Goal: Task Accomplishment & Management: Manage account settings

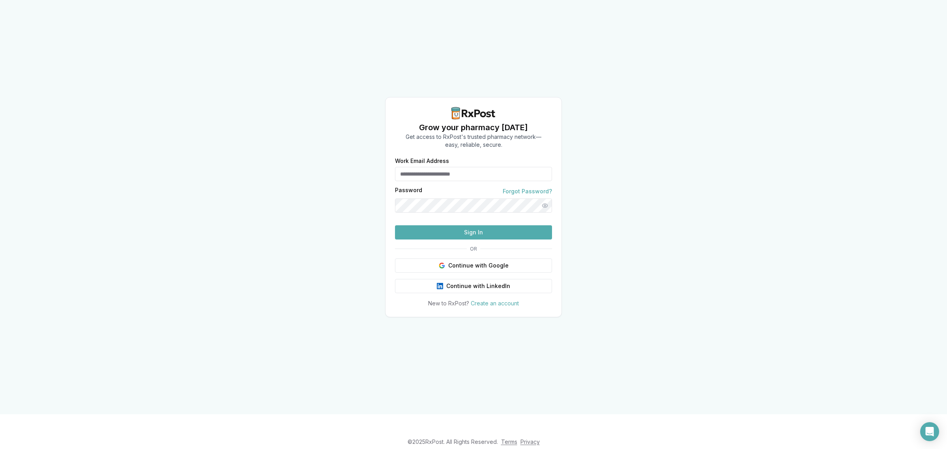
type input "**********"
click at [459, 239] on button "Sign In" at bounding box center [473, 232] width 157 height 14
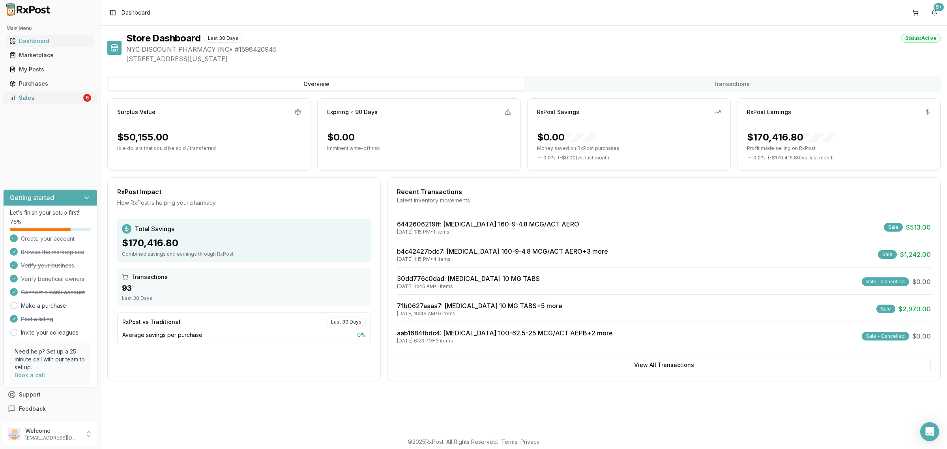
click at [40, 97] on div "Sales" at bounding box center [45, 98] width 72 height 8
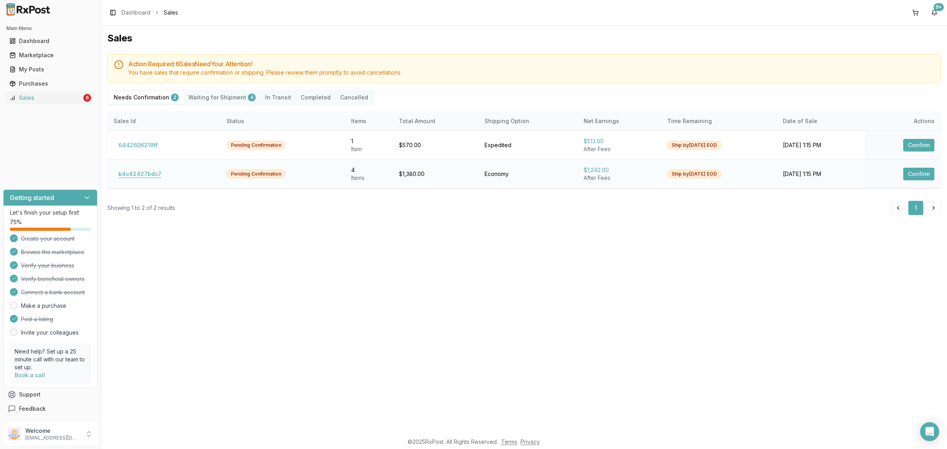
click at [155, 178] on button "b4c42427bdc7" at bounding box center [140, 174] width 52 height 13
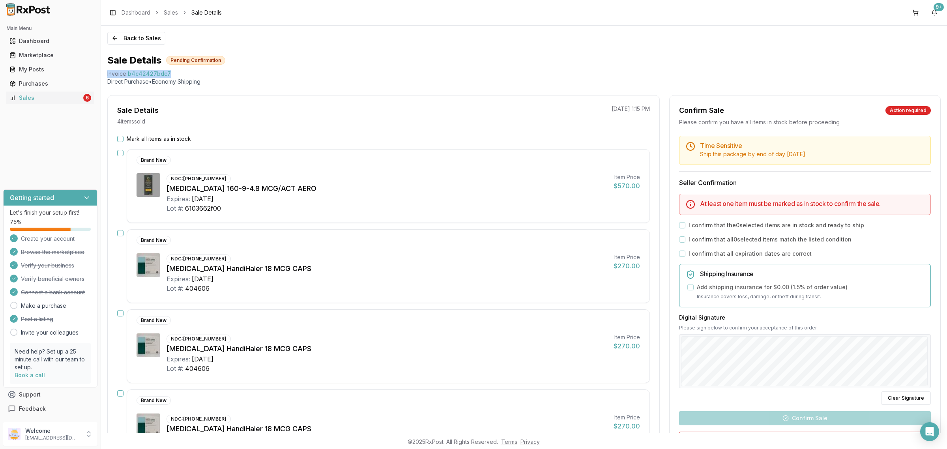
drag, startPoint x: 104, startPoint y: 72, endPoint x: 186, endPoint y: 74, distance: 82.1
click at [181, 75] on div "Back to Sales Sale Details Pending Confirmation Invoice b4c42427bdc7 Direct Pur…" at bounding box center [524, 230] width 846 height 408
copy div "Invoice b4c42427bdc7"
click at [930, 432] on icon "Open Intercom Messenger" at bounding box center [929, 431] width 9 height 10
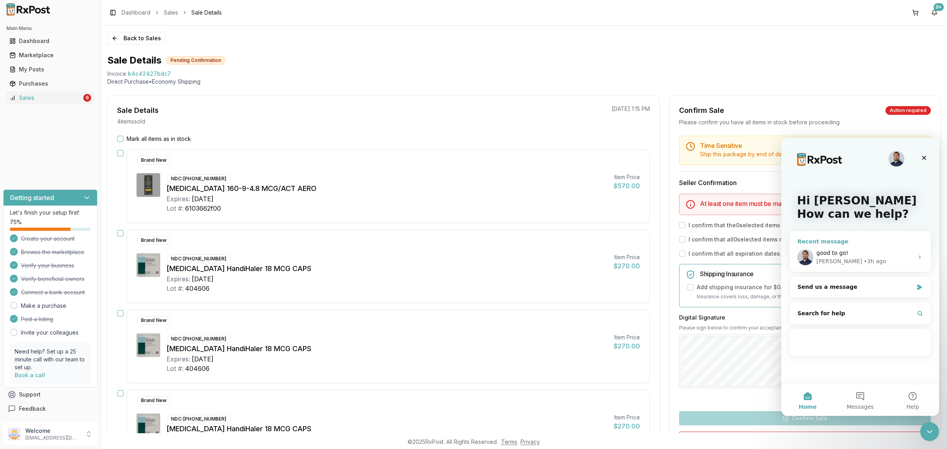
click at [853, 253] on div "good to go!" at bounding box center [864, 253] width 97 height 8
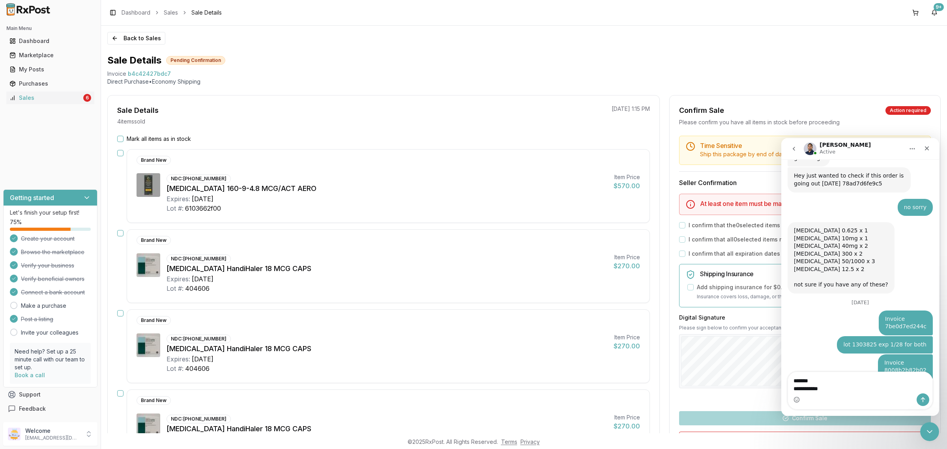
type textarea "**********"
click at [925, 399] on icon "Send a message…" at bounding box center [923, 400] width 6 height 6
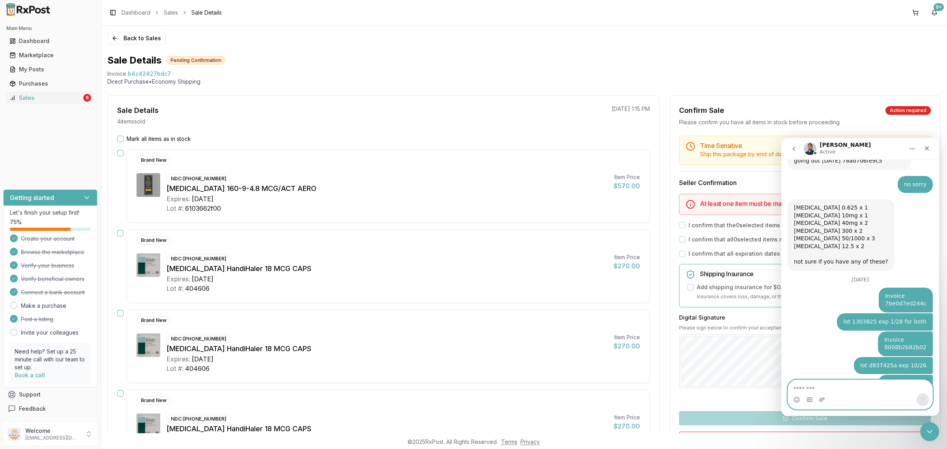
click at [902, 386] on textarea "Message…" at bounding box center [860, 386] width 144 height 13
type textarea "*"
type textarea "**********"
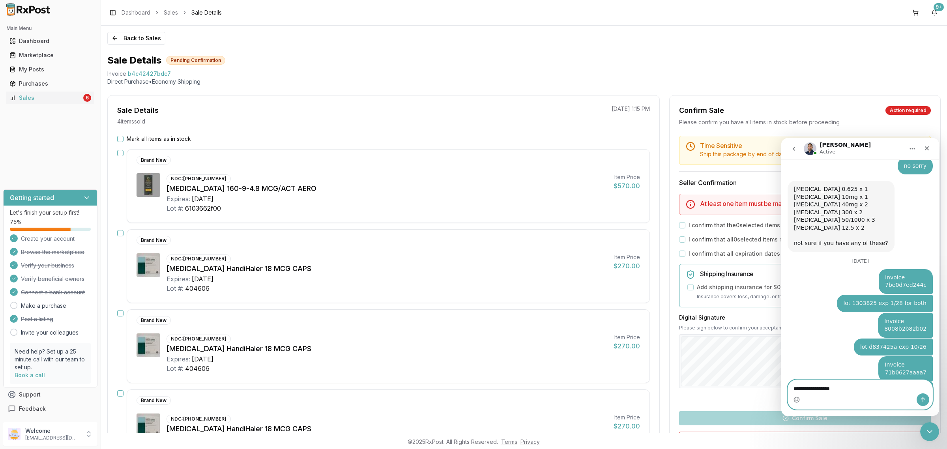
type textarea "**********"
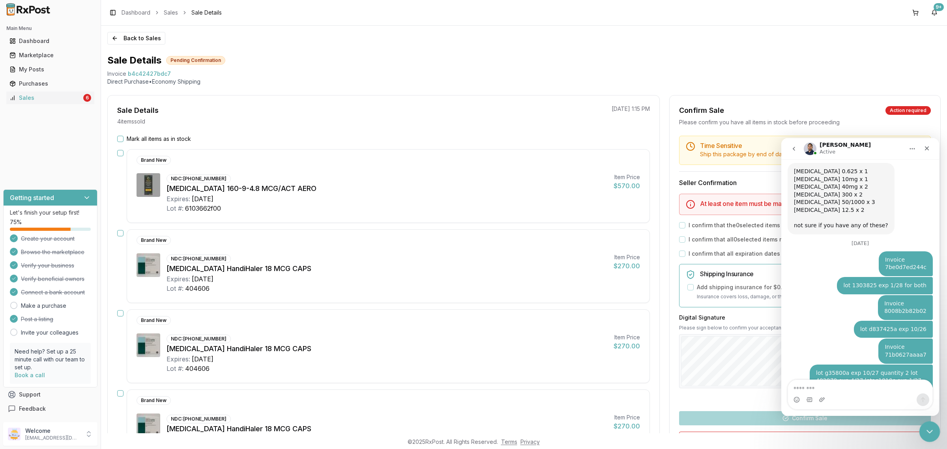
click at [928, 423] on div "Close Intercom Messenger" at bounding box center [928, 430] width 19 height 19
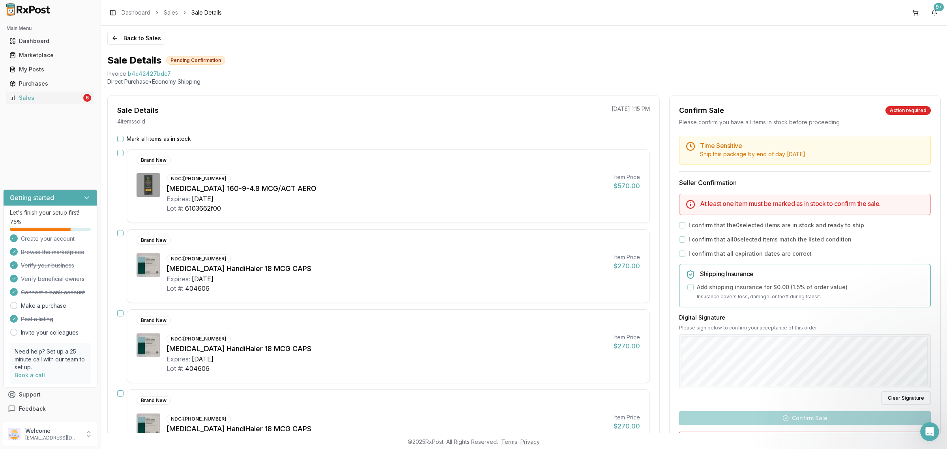
scroll to position [0, 0]
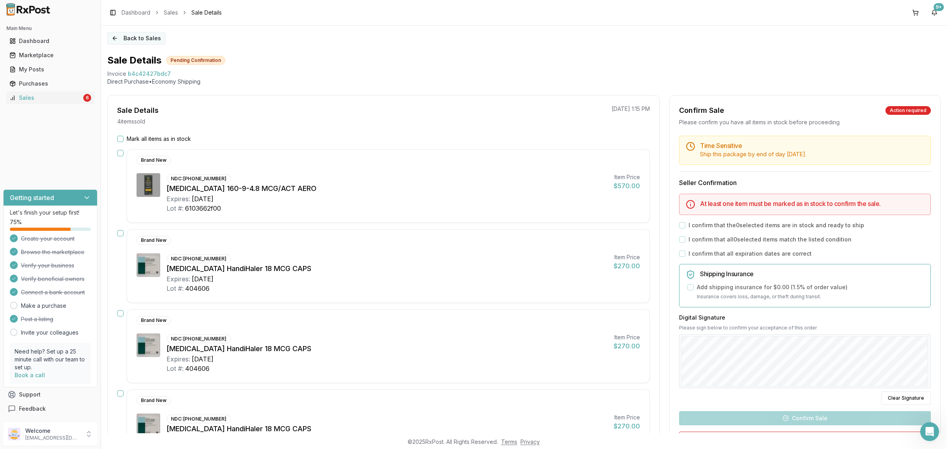
click at [161, 36] on button "Back to Sales" at bounding box center [136, 38] width 58 height 13
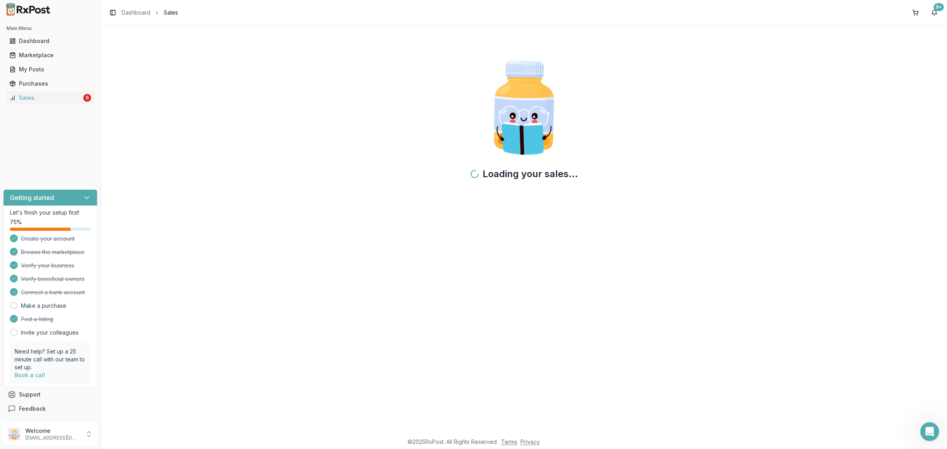
scroll to position [3738, 0]
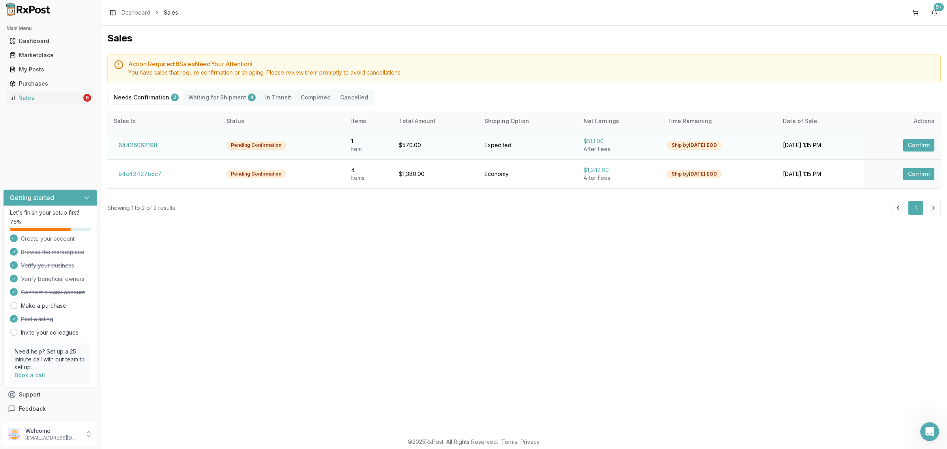
click at [132, 144] on button "6442606219ff" at bounding box center [138, 145] width 49 height 13
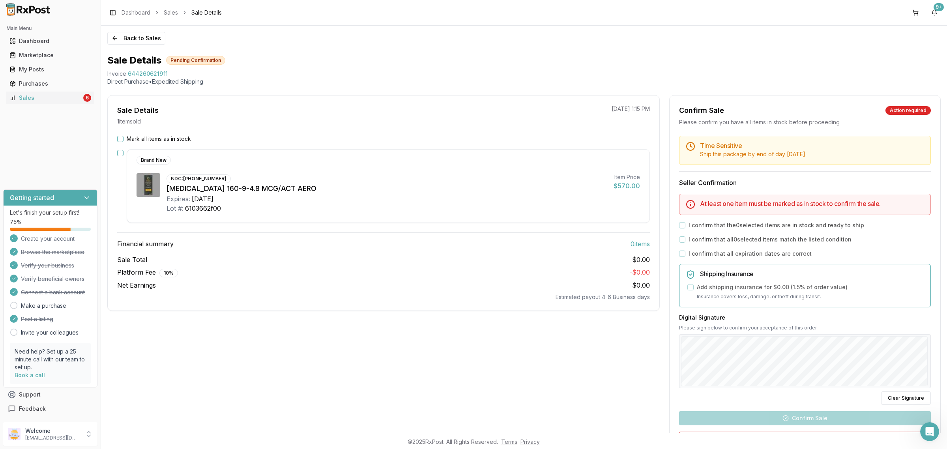
click at [437, 292] on div "Sale Total $0.00 Platform Fee 10 % - $0.00 Net Earnings $0.00 Estimated payout …" at bounding box center [383, 278] width 533 height 46
drag, startPoint x: 107, startPoint y: 70, endPoint x: 172, endPoint y: 74, distance: 64.8
click at [172, 74] on div "Invoice 6442606219ff" at bounding box center [523, 74] width 833 height 8
copy div "Invoice 6442606219ff"
click at [928, 429] on icon "Open Intercom Messenger" at bounding box center [928, 430] width 13 height 13
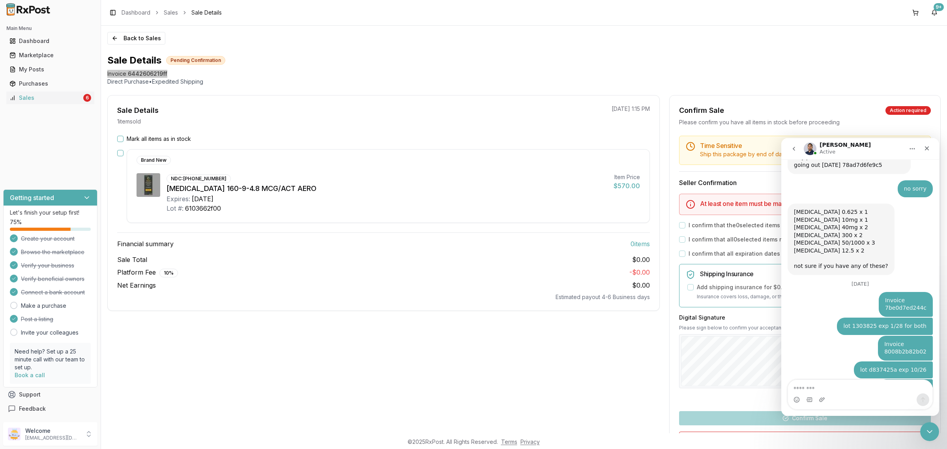
scroll to position [3738, 0]
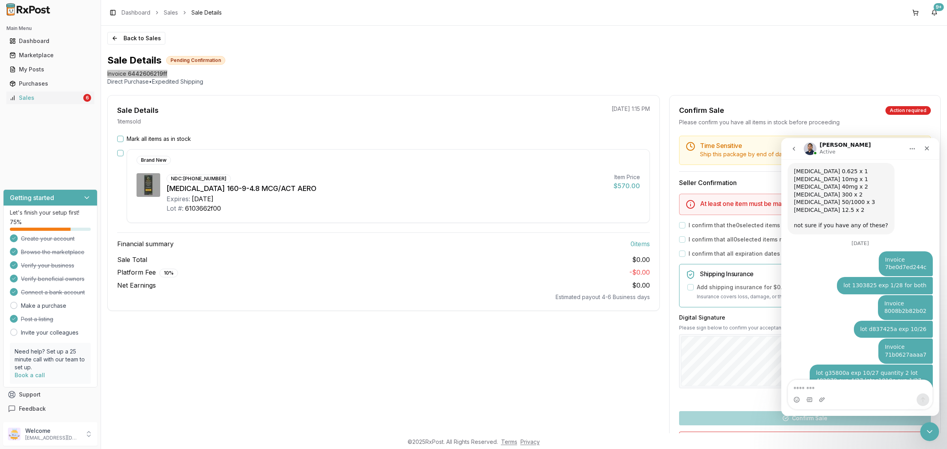
type textarea "**********"
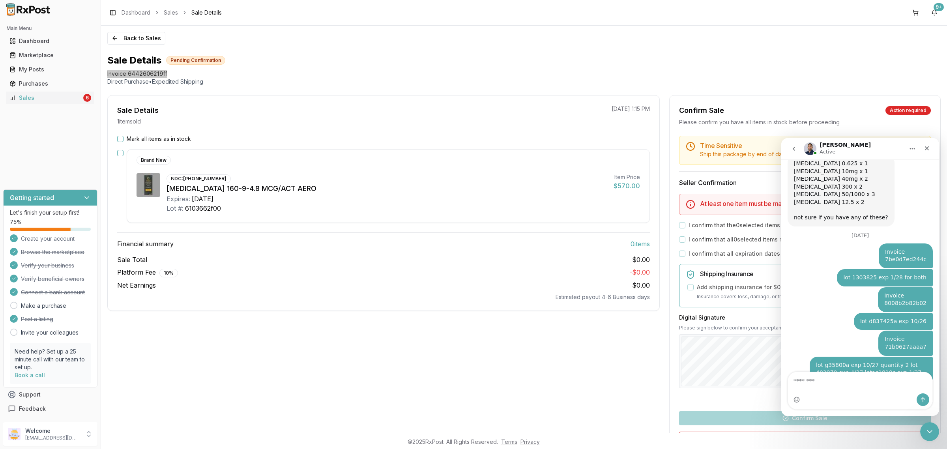
scroll to position [3764, 0]
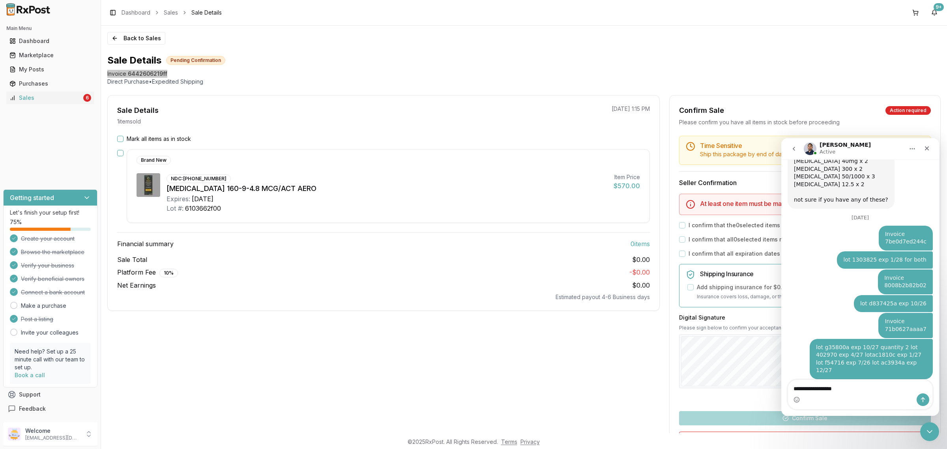
type textarea "**********"
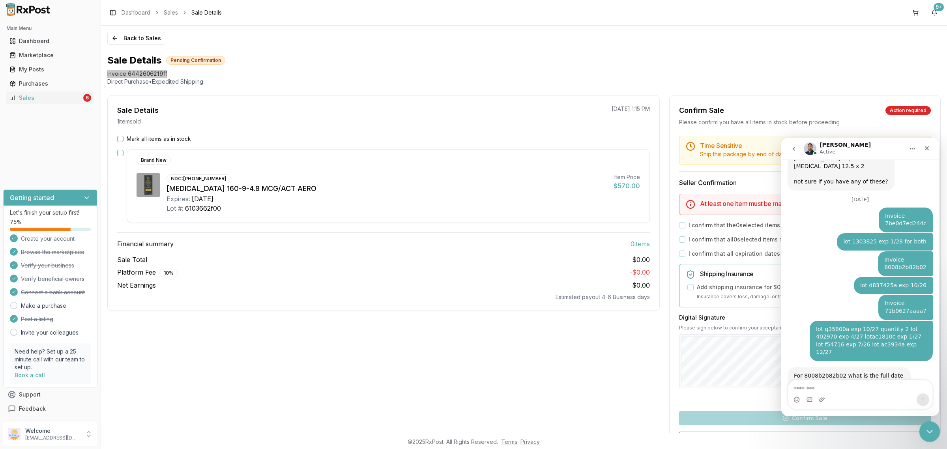
click at [929, 434] on icon "Close Intercom Messenger" at bounding box center [928, 430] width 9 height 9
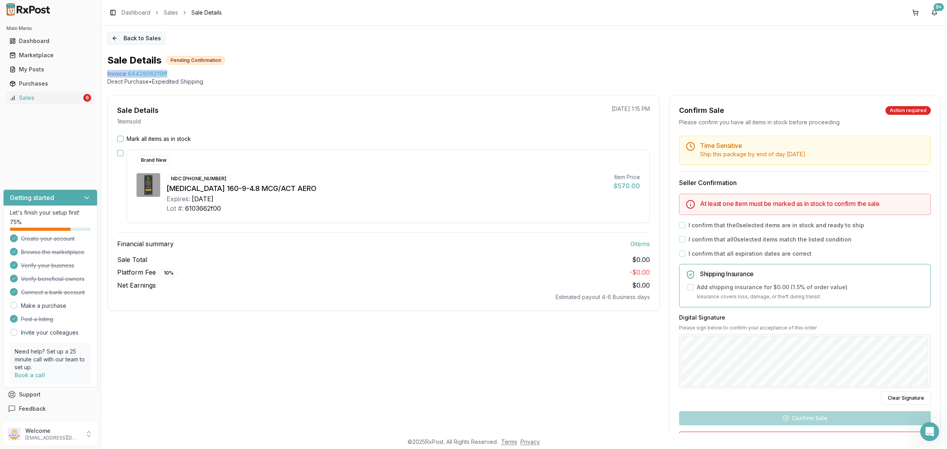
click at [142, 34] on button "Back to Sales" at bounding box center [136, 38] width 58 height 13
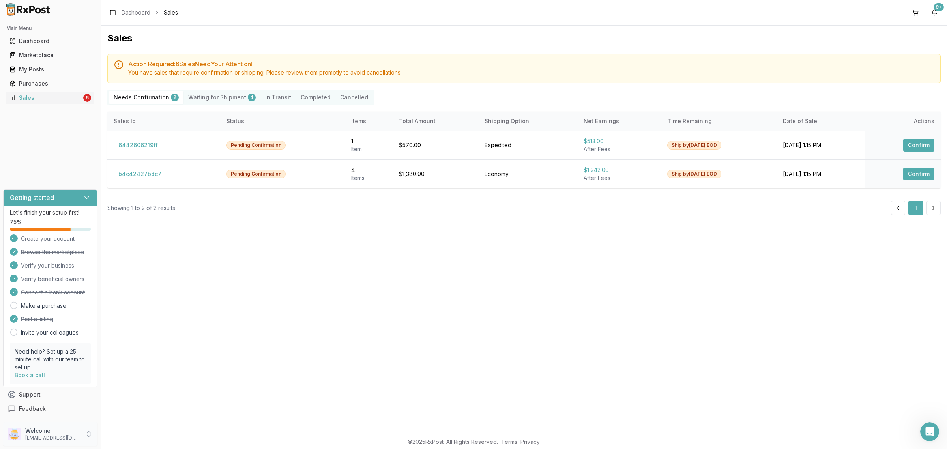
click at [79, 437] on p "[EMAIL_ADDRESS][DOMAIN_NAME]" at bounding box center [52, 438] width 55 height 6
click at [125, 437] on span "Sign Out" at bounding box center [143, 436] width 75 height 8
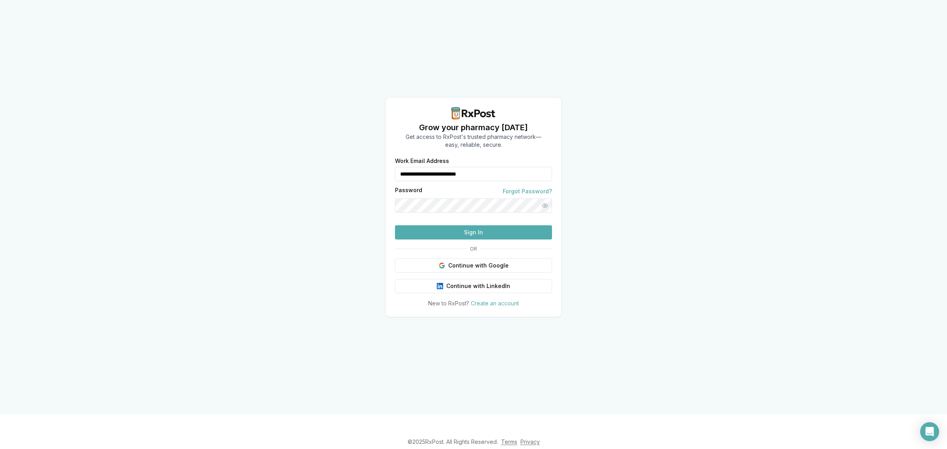
drag, startPoint x: 431, startPoint y: 157, endPoint x: 366, endPoint y: 163, distance: 65.8
click at [366, 163] on div "**********" at bounding box center [473, 207] width 947 height 414
type input "**********"
click at [457, 239] on button "Sign In" at bounding box center [473, 232] width 157 height 14
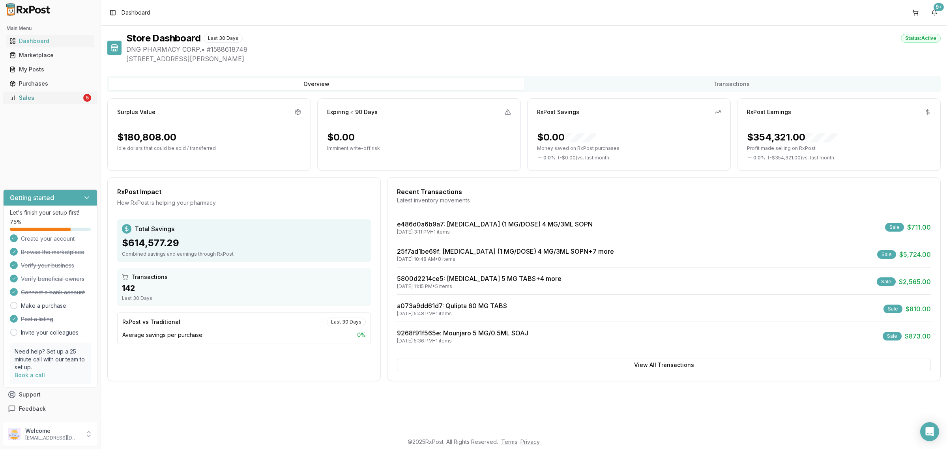
click at [44, 94] on div "Sales" at bounding box center [45, 98] width 72 height 8
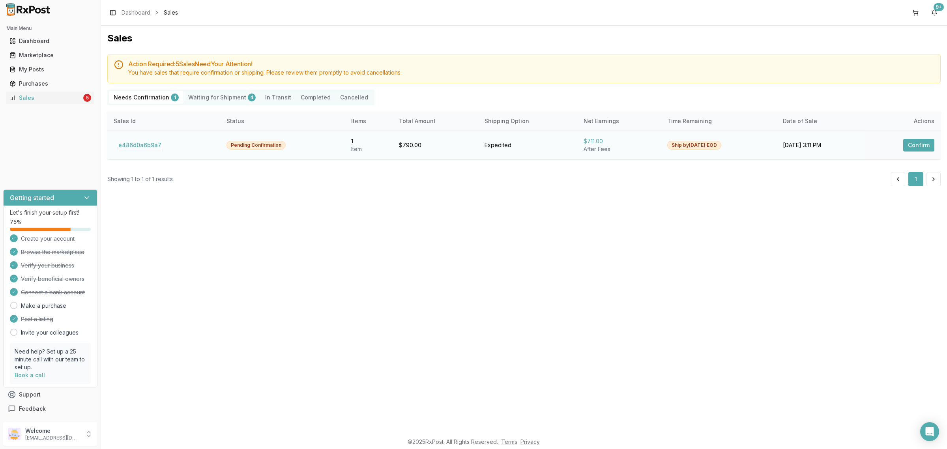
click at [151, 145] on button "e486d0a6b9a7" at bounding box center [140, 145] width 52 height 13
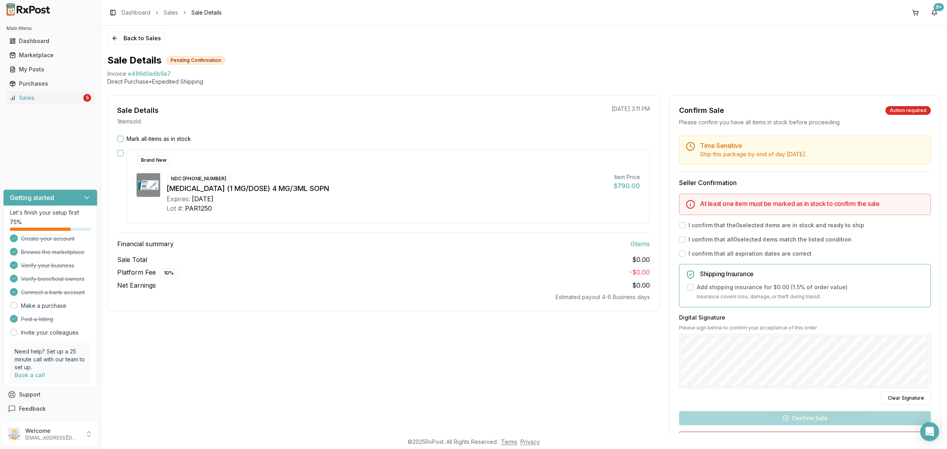
click at [446, 284] on div "Net Earnings $0.00" at bounding box center [383, 285] width 533 height 9
click at [146, 139] on label "Mark all items as in stock" at bounding box center [159, 139] width 64 height 8
click at [123, 139] on button "Mark all items as in stock" at bounding box center [120, 139] width 6 height 6
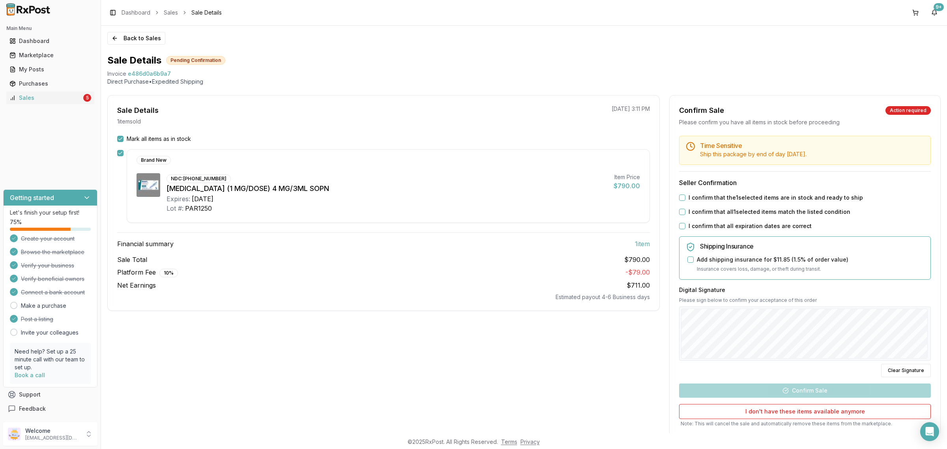
click at [148, 140] on label "Mark all items as in stock" at bounding box center [159, 139] width 64 height 8
click at [123, 140] on button "Mark all items as in stock" at bounding box center [120, 139] width 6 height 6
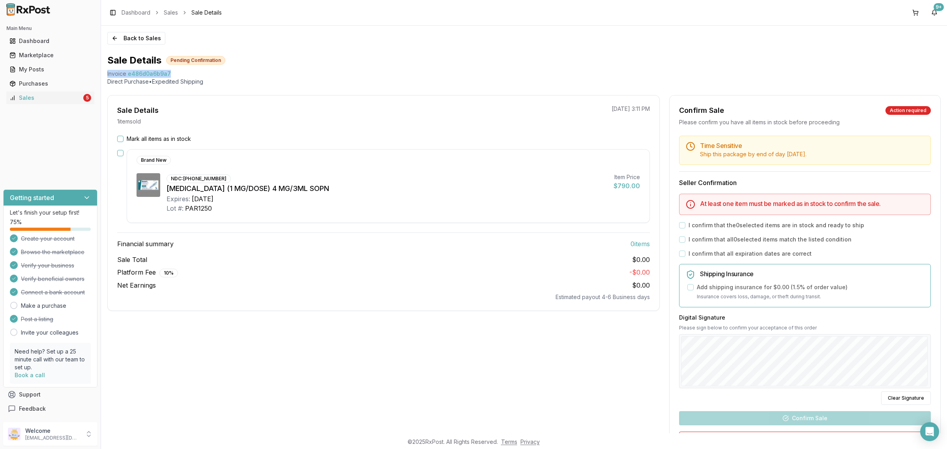
drag, startPoint x: 105, startPoint y: 74, endPoint x: 176, endPoint y: 70, distance: 71.9
click at [176, 70] on div "Back to Sales Sale Details Pending Confirmation Invoice e486d0a6b9a7 Direct Pur…" at bounding box center [524, 230] width 846 height 408
copy div "Invoice e486d0a6b9a7"
click at [931, 430] on icon "Open Intercom Messenger" at bounding box center [929, 431] width 9 height 10
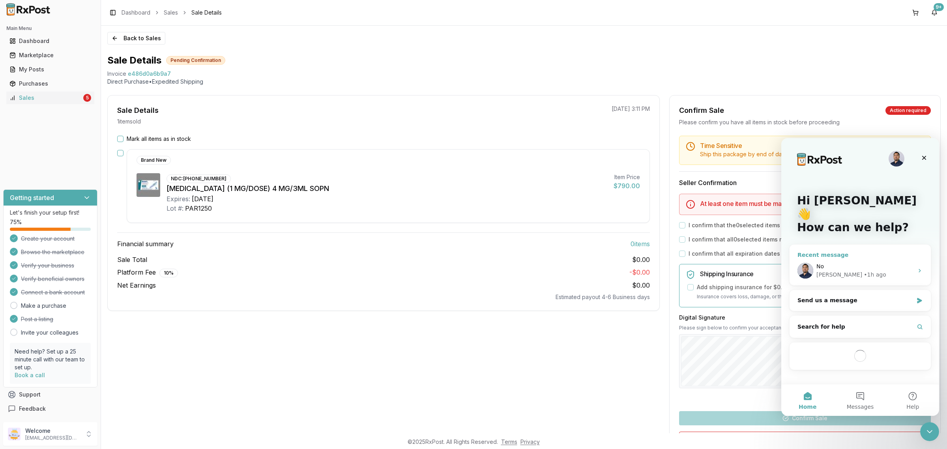
click at [858, 271] on div "Manuel • 1h ago" at bounding box center [864, 275] width 97 height 8
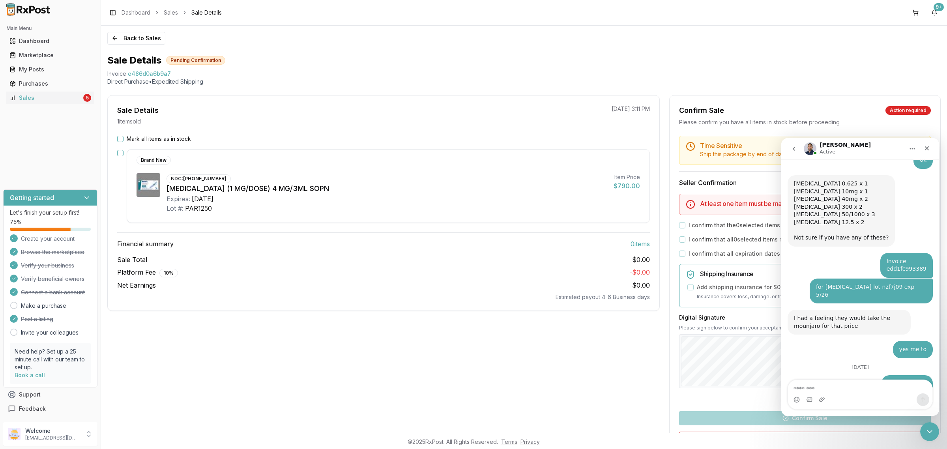
click at [854, 387] on textarea "Message…" at bounding box center [860, 386] width 144 height 13
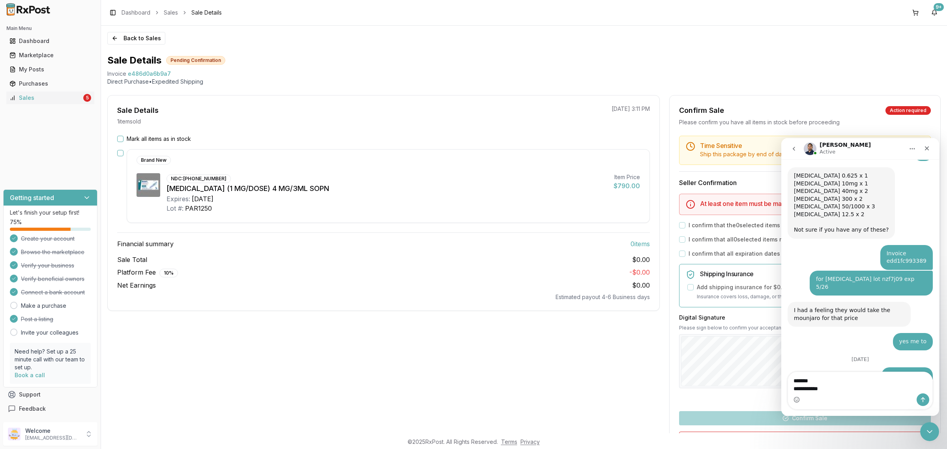
type textarea "**********"
click at [925, 400] on icon "Send a message…" at bounding box center [923, 400] width 6 height 6
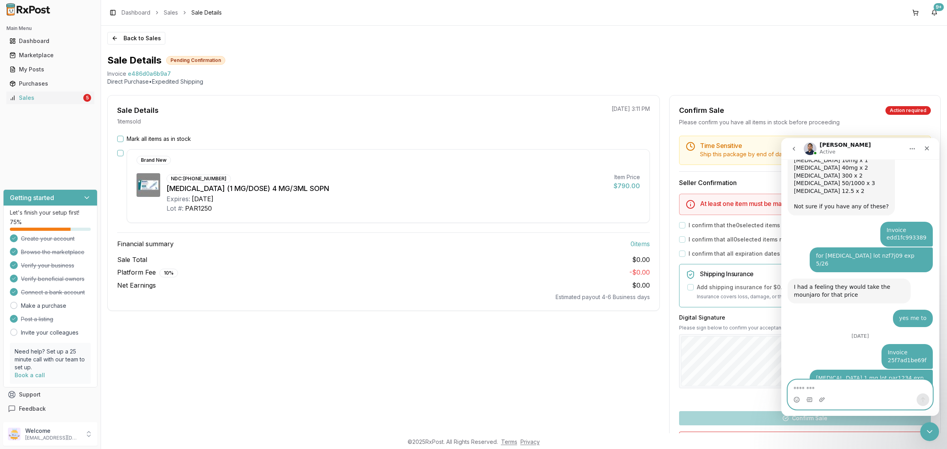
click at [876, 385] on textarea "Message…" at bounding box center [860, 386] width 144 height 13
type textarea "*"
type textarea "**********"
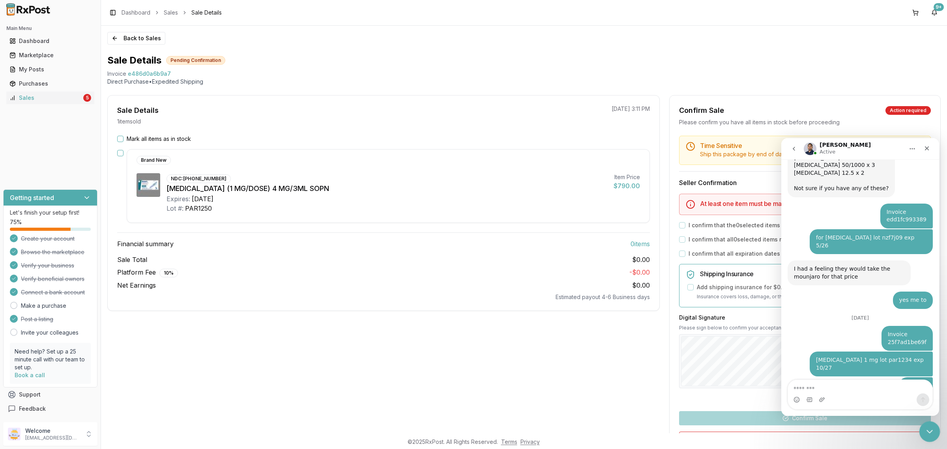
click at [930, 433] on icon "Close Intercom Messenger" at bounding box center [928, 430] width 9 height 9
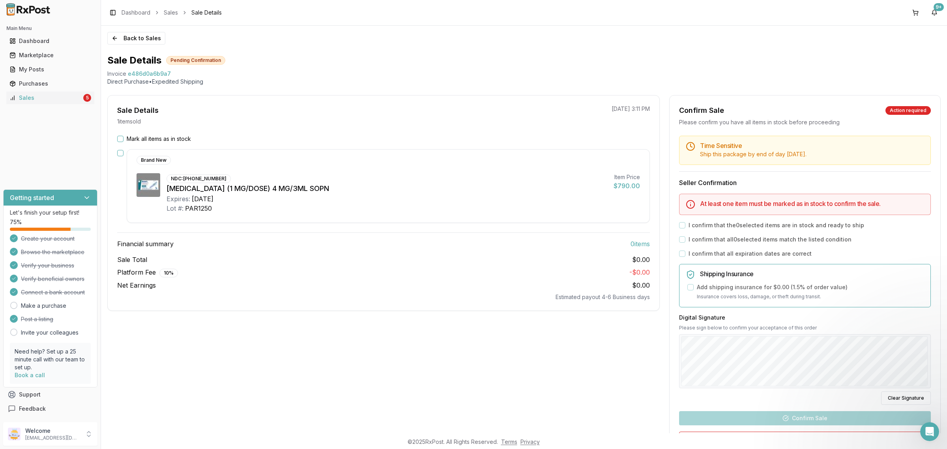
scroll to position [0, 0]
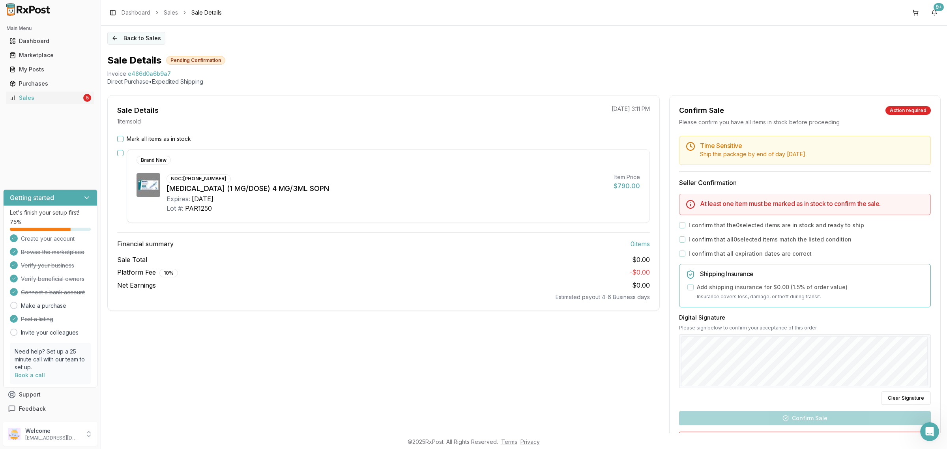
click at [160, 35] on button "Back to Sales" at bounding box center [136, 38] width 58 height 13
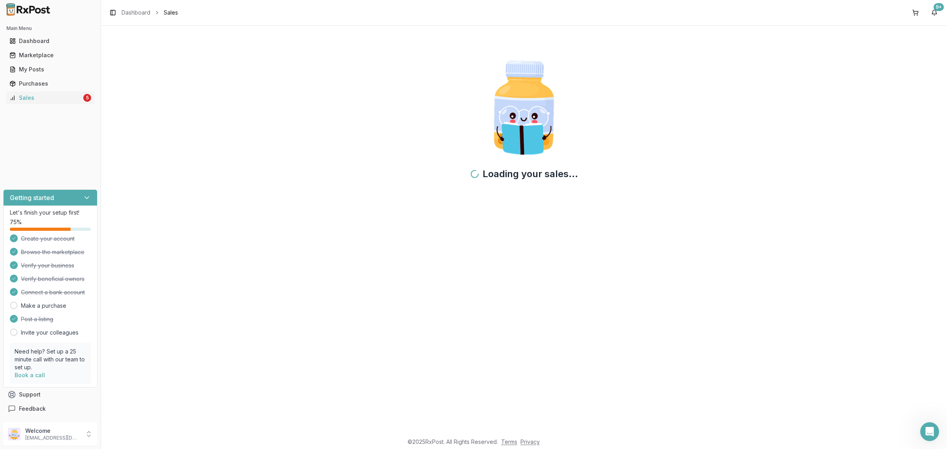
scroll to position [3658, 0]
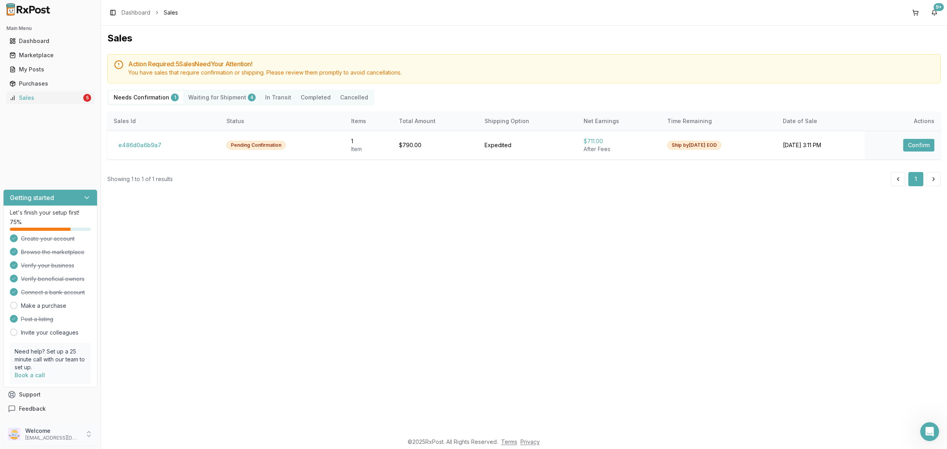
click at [71, 432] on p "Welcome" at bounding box center [52, 431] width 55 height 8
click at [135, 438] on span "Sign Out" at bounding box center [143, 436] width 75 height 8
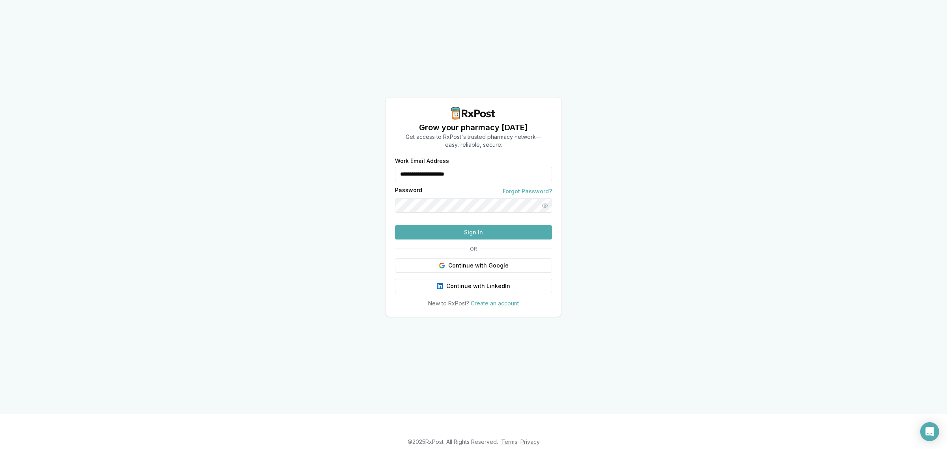
drag, startPoint x: 480, startPoint y: 160, endPoint x: 349, endPoint y: 170, distance: 131.0
click at [349, 170] on div "**********" at bounding box center [473, 207] width 947 height 414
type input "**********"
click at [498, 239] on button "Sign In" at bounding box center [473, 232] width 157 height 14
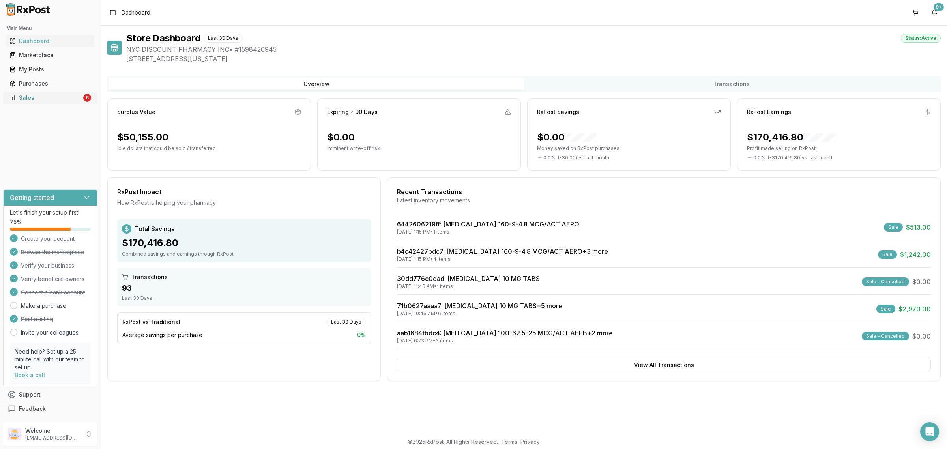
click at [68, 101] on div "Sales" at bounding box center [45, 98] width 72 height 8
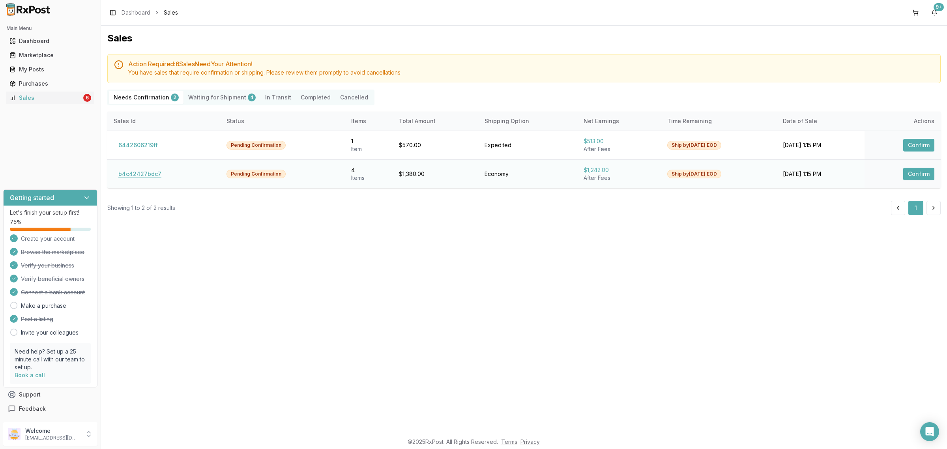
click at [144, 169] on button "b4c42427bdc7" at bounding box center [140, 174] width 52 height 13
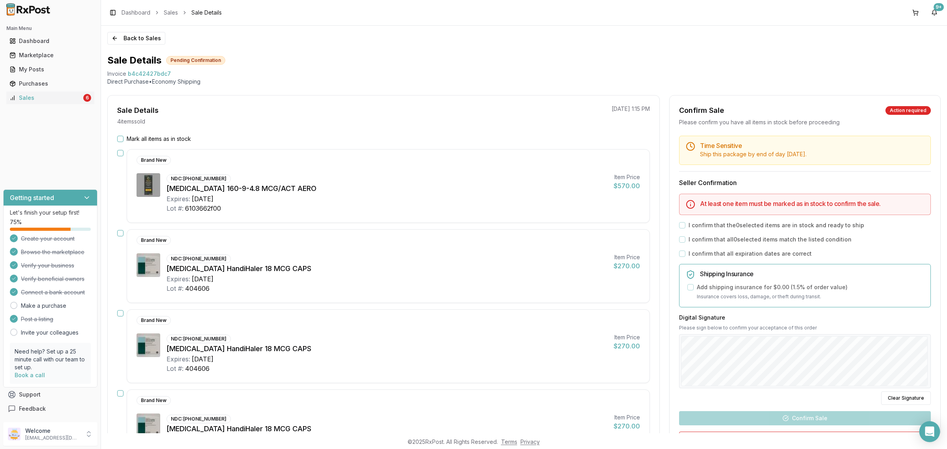
click at [928, 432] on icon "Open Intercom Messenger" at bounding box center [929, 431] width 9 height 10
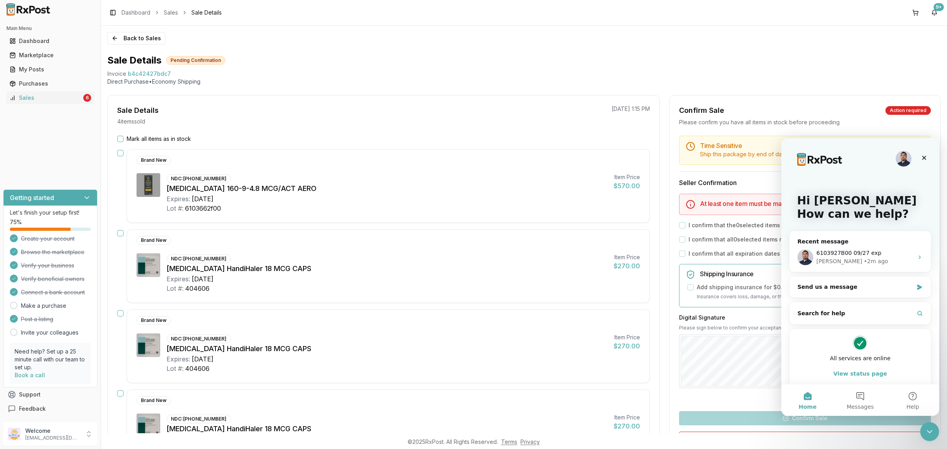
click at [836, 56] on div "Sale Details Pending Confirmation" at bounding box center [523, 60] width 833 height 13
click at [926, 162] on div "Close" at bounding box center [924, 158] width 14 height 14
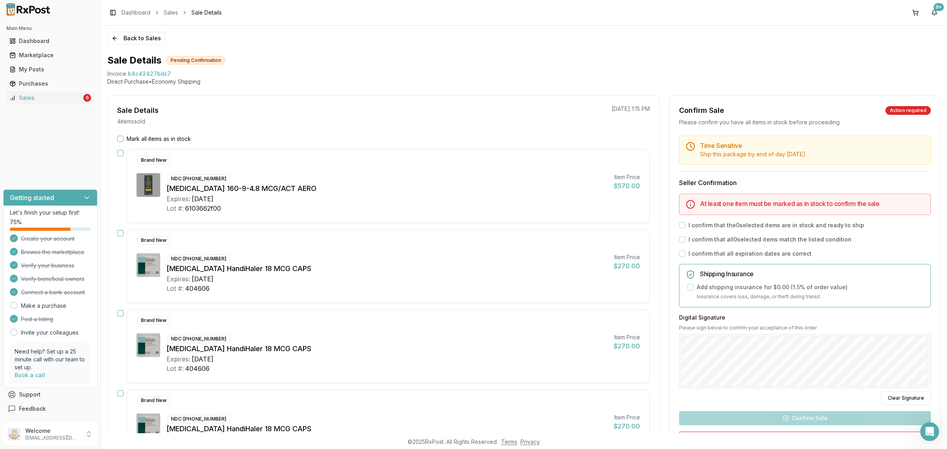
click at [794, 59] on div "Sale Details Pending Confirmation" at bounding box center [523, 60] width 833 height 13
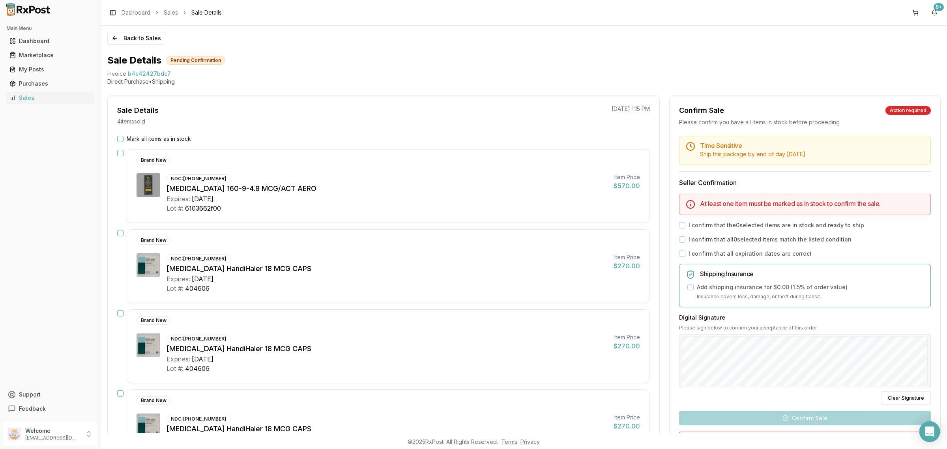
click at [931, 431] on icon "Open Intercom Messenger" at bounding box center [929, 431] width 9 height 10
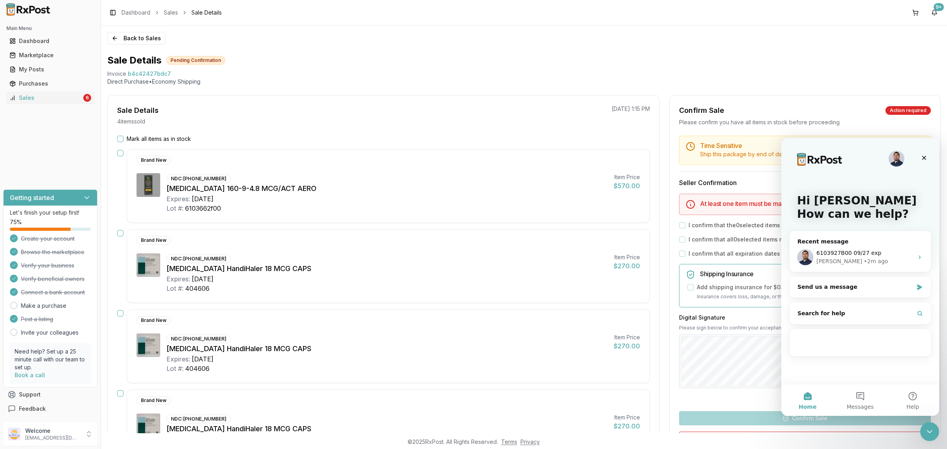
click at [743, 70] on div "Invoice b4c42427bdc7" at bounding box center [523, 74] width 833 height 8
click at [143, 40] on button "Back to Sales" at bounding box center [136, 38] width 58 height 13
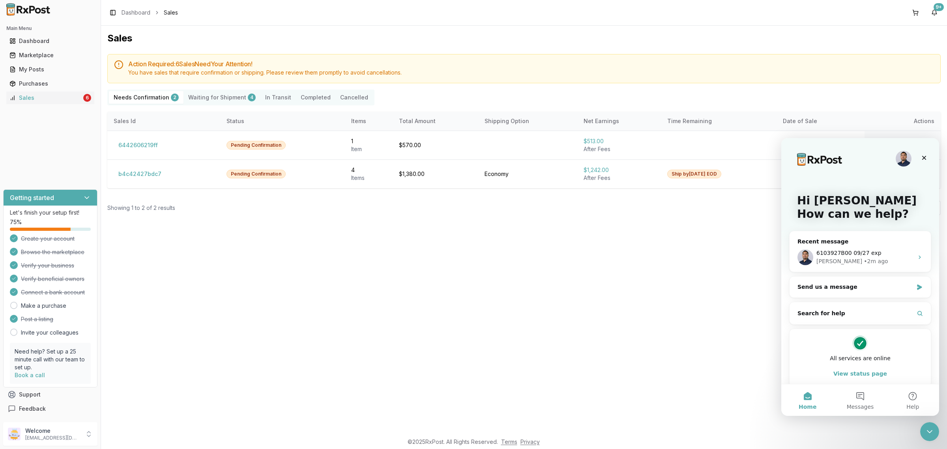
click at [552, 289] on div "Sales Action Required: 6 Sale s Need Your Attention! You have sales that requir…" at bounding box center [524, 230] width 846 height 408
click at [354, 302] on div "Sales Action Required: 6 Sale s Need Your Attention! You have sales that requir…" at bounding box center [524, 230] width 846 height 408
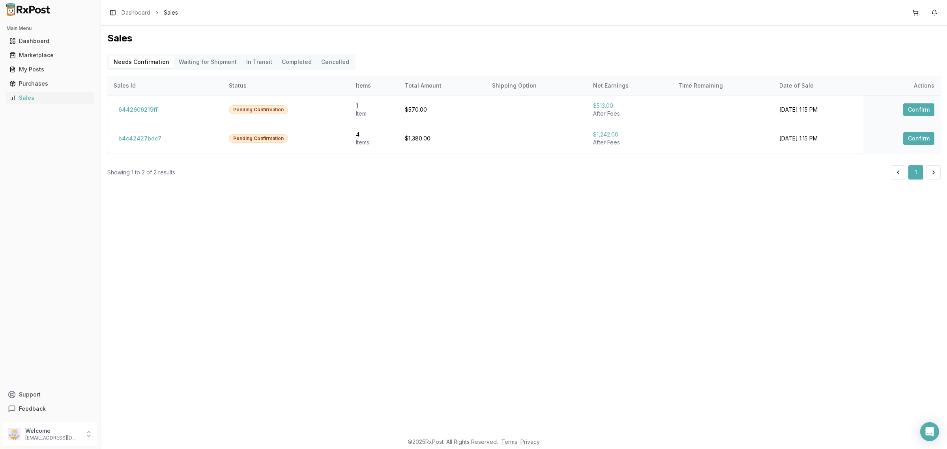
click at [349, 282] on div "Sales Needs Confirmation Waiting for Shipment In Transit Completed Cancelled Sa…" at bounding box center [524, 230] width 846 height 408
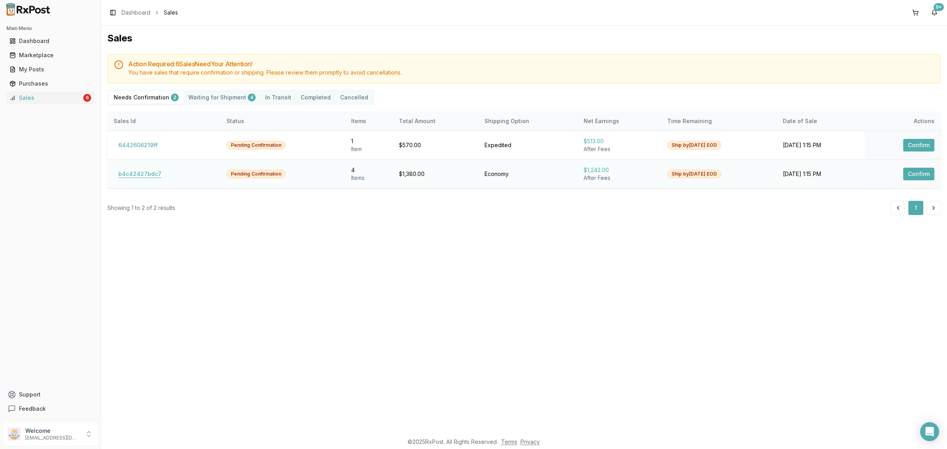
click at [148, 176] on button "b4c42427bdc7" at bounding box center [140, 174] width 52 height 13
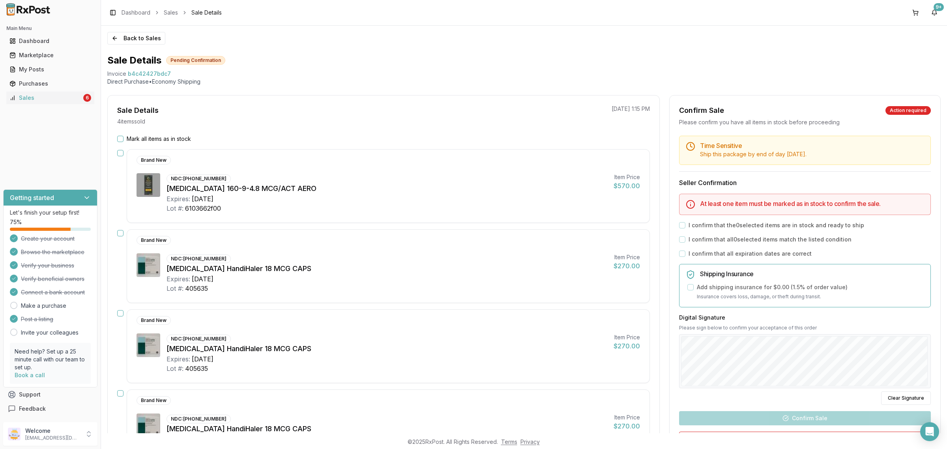
click at [155, 172] on div "Brand New NDC: [PHONE_NUMBER] [MEDICAL_DATA] 160-9-4.8 MCG/ACT AERO Expires: [D…" at bounding box center [388, 186] width 523 height 74
click at [344, 230] on div "Brand New NDC: [PHONE_NUMBER] [MEDICAL_DATA] HandiHaler 18 MCG CAPS Expires: [D…" at bounding box center [388, 266] width 523 height 74
click at [133, 138] on label "Mark all items as in stock" at bounding box center [159, 139] width 64 height 8
click at [123, 138] on button "Mark all items as in stock" at bounding box center [120, 139] width 6 height 6
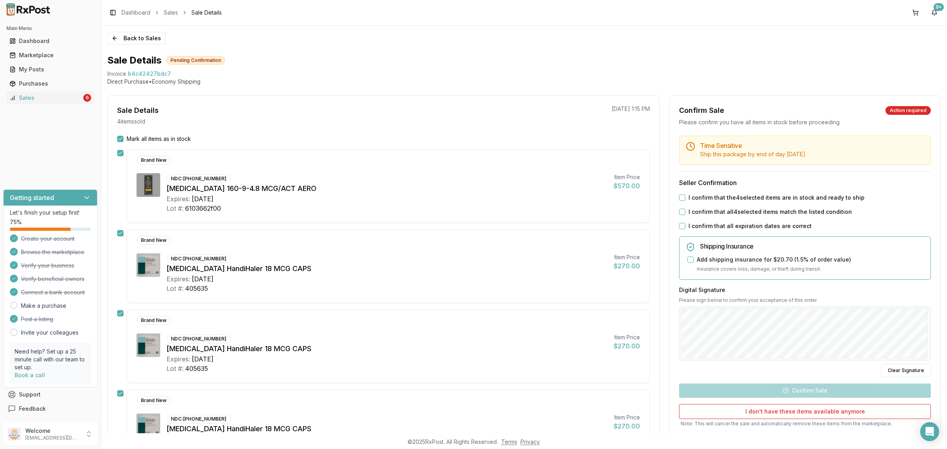
scroll to position [99, 0]
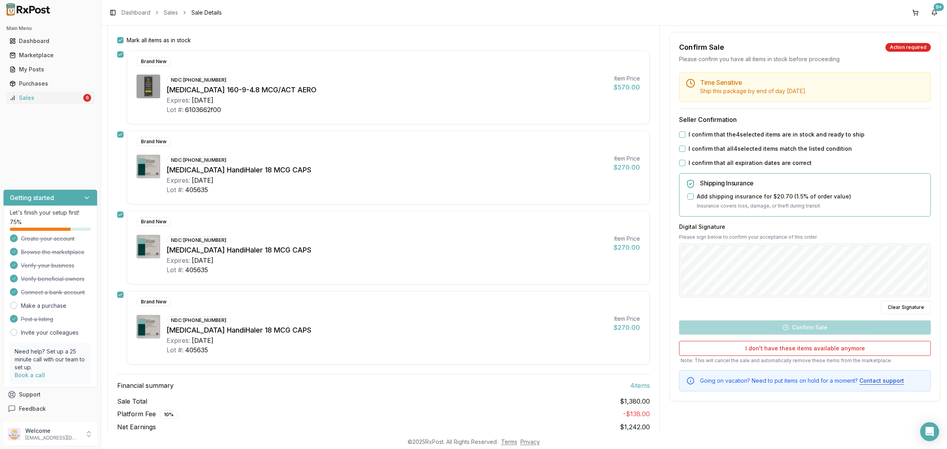
click at [748, 139] on div "Time Sensitive Ship this package by end of day [DATE] . Seller Confirmation I c…" at bounding box center [805, 232] width 271 height 319
click at [747, 133] on label "I confirm that the 4 selected items are in stock and ready to ship" at bounding box center [776, 135] width 176 height 8
click at [685, 133] on button "I confirm that the 4 selected items are in stock and ready to ship" at bounding box center [682, 134] width 6 height 6
click at [747, 149] on label "I confirm that all 4 selected items match the listed condition" at bounding box center [769, 149] width 163 height 8
click at [685, 149] on button "I confirm that all 4 selected items match the listed condition" at bounding box center [682, 149] width 6 height 6
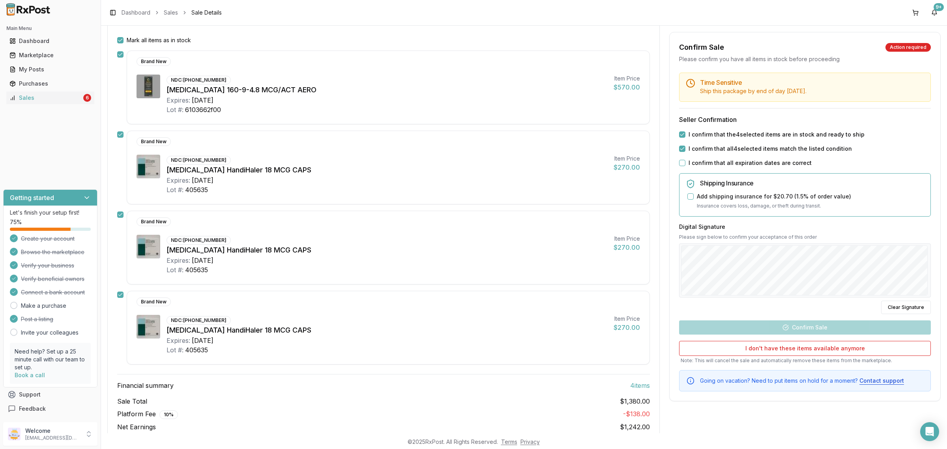
click at [746, 166] on label "I confirm that all expiration dates are correct" at bounding box center [749, 163] width 123 height 8
click at [685, 166] on button "I confirm that all expiration dates are correct" at bounding box center [682, 163] width 6 height 6
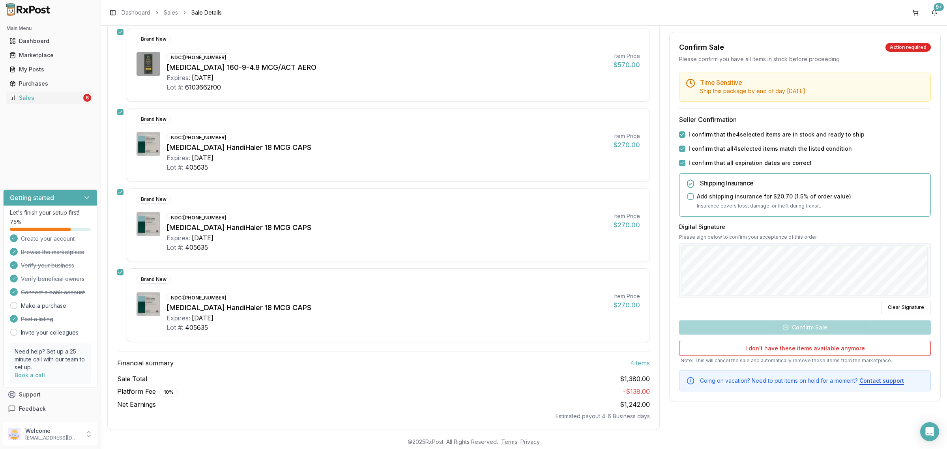
scroll to position [133, 0]
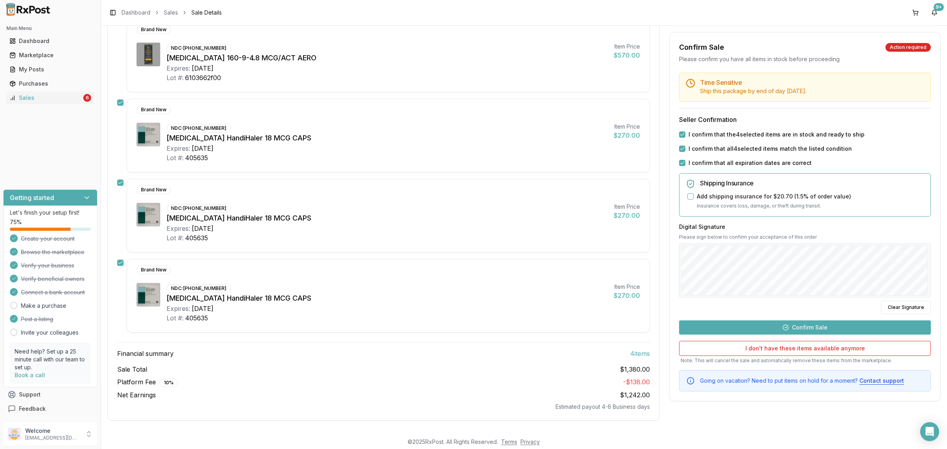
click at [814, 326] on button "Confirm Sale" at bounding box center [805, 327] width 252 height 14
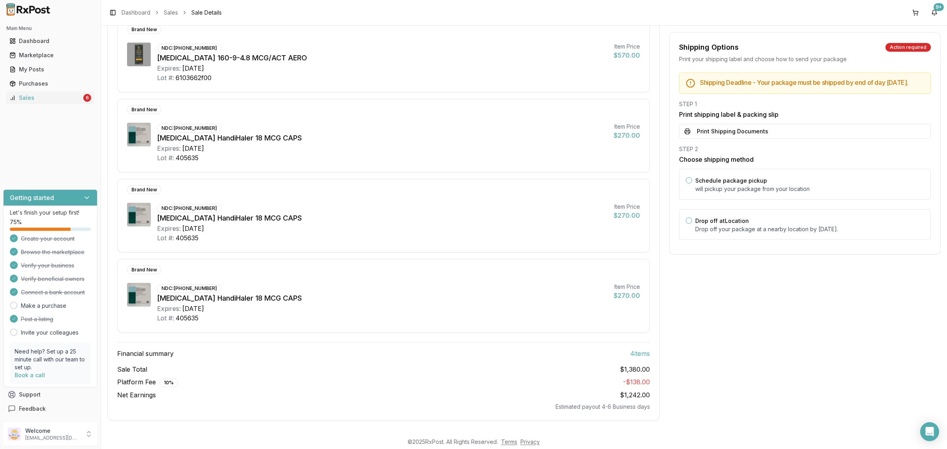
scroll to position [119, 0]
click at [764, 229] on div "Drop off at Location Drop off your package at a nearby location by [DATE] ." at bounding box center [809, 224] width 229 height 17
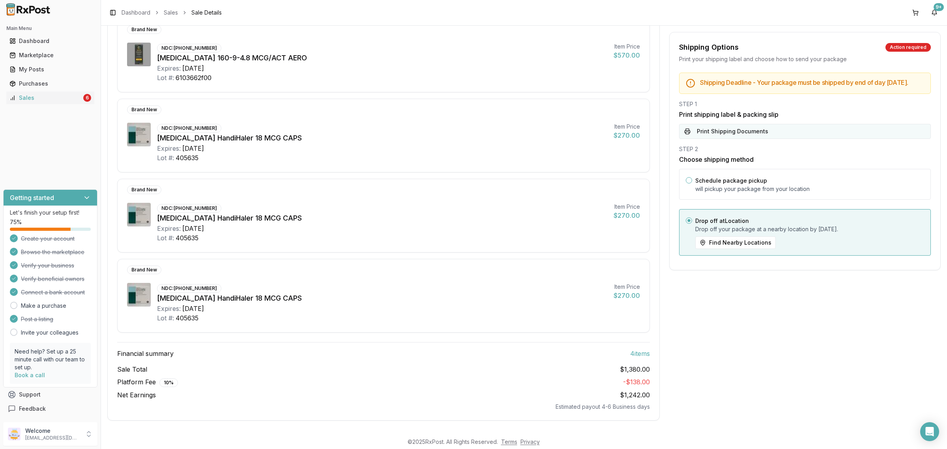
click at [758, 133] on button "Print Shipping Documents" at bounding box center [805, 131] width 252 height 15
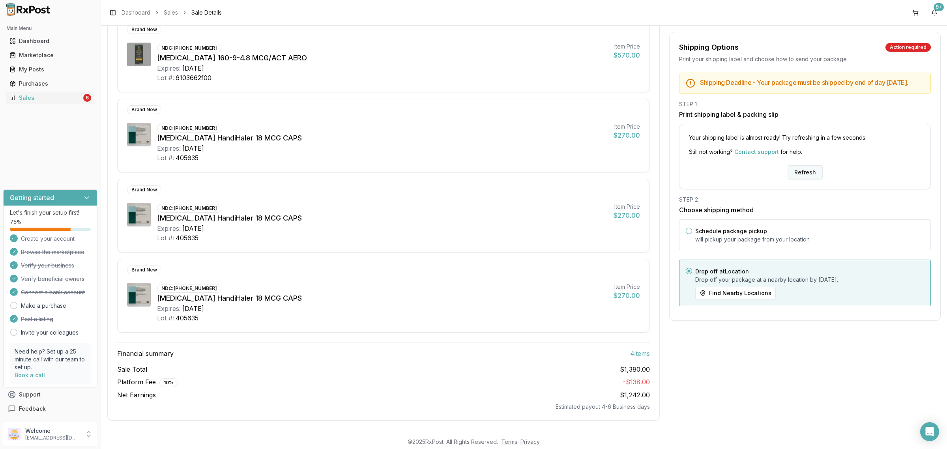
click at [802, 180] on button "Refresh" at bounding box center [804, 172] width 35 height 14
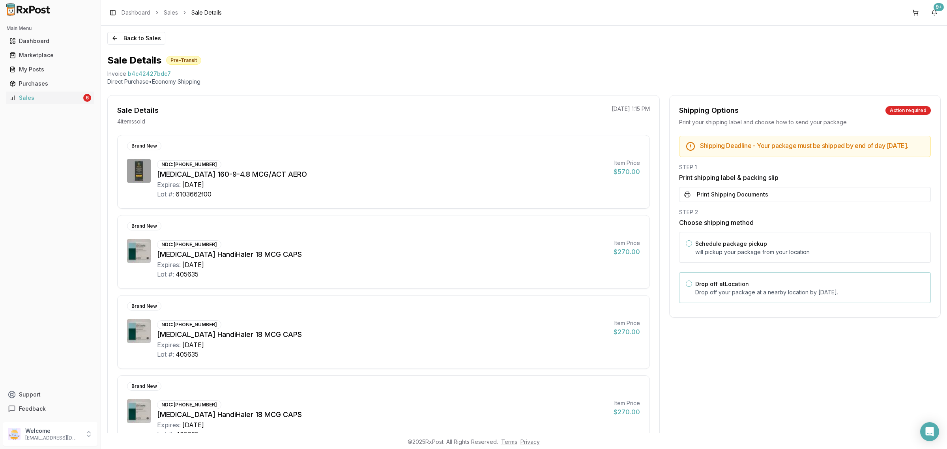
click at [722, 287] on label "Drop off at Location" at bounding box center [722, 284] width 54 height 7
click at [692, 287] on button "Drop off at Location" at bounding box center [689, 284] width 6 height 6
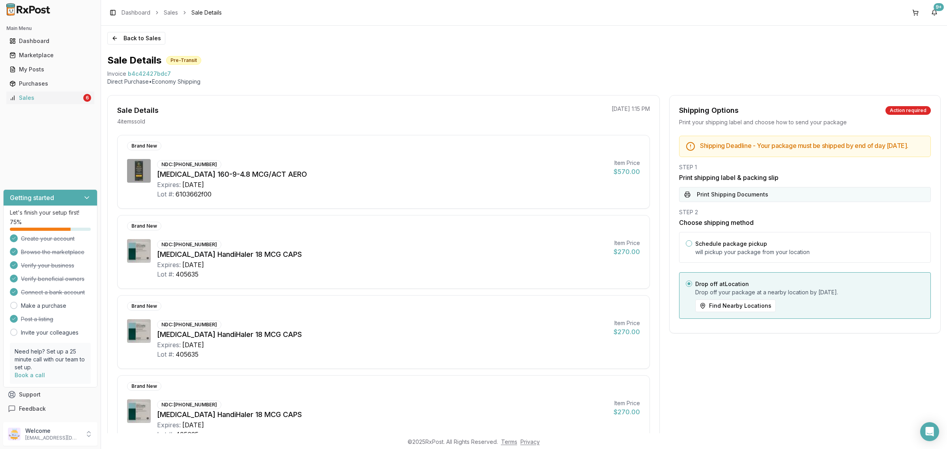
click at [752, 202] on button "Print Shipping Documents" at bounding box center [805, 194] width 252 height 15
click at [151, 38] on button "Back to Sales" at bounding box center [136, 38] width 58 height 13
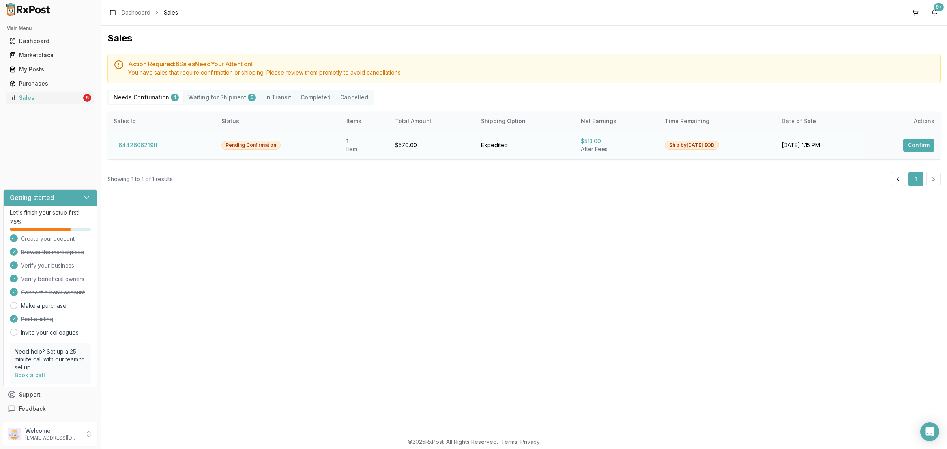
click at [146, 147] on button "6442606219ff" at bounding box center [138, 145] width 49 height 13
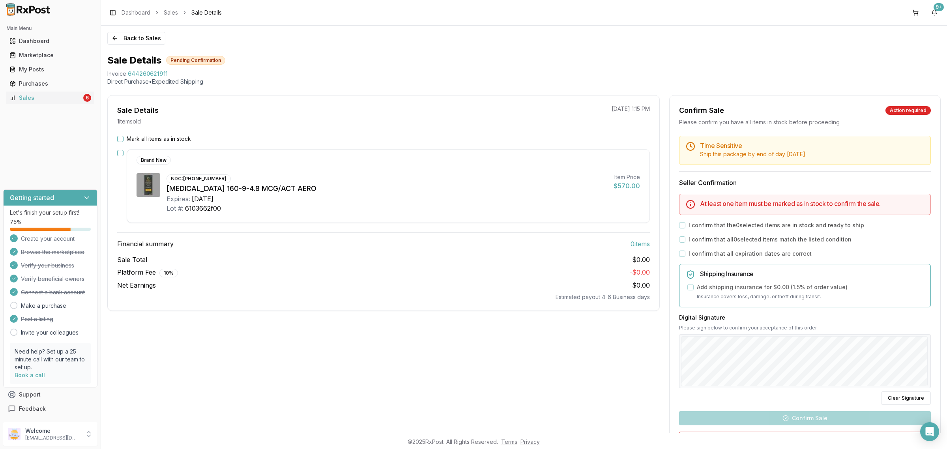
click at [143, 135] on label "Mark all items as in stock" at bounding box center [159, 139] width 64 height 8
click at [123, 136] on button "Mark all items as in stock" at bounding box center [120, 139] width 6 height 6
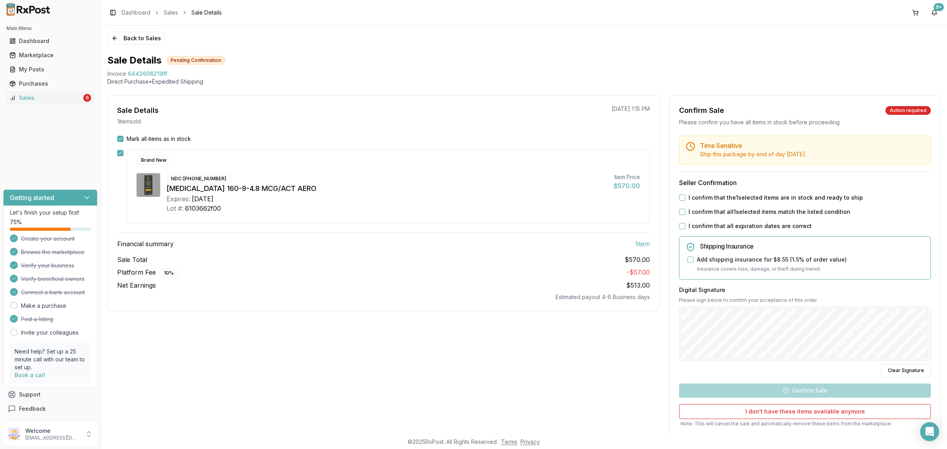
click at [683, 200] on button "I confirm that the 1 selected items are in stock and ready to ship" at bounding box center [682, 198] width 6 height 6
click at [685, 213] on div "I confirm that all 1 selected items match the listed condition" at bounding box center [805, 212] width 252 height 8
click at [711, 213] on label "I confirm that all 1 selected items match the listed condition" at bounding box center [769, 212] width 162 height 8
click at [685, 213] on button "I confirm that all 1 selected items match the listed condition" at bounding box center [682, 212] width 6 height 6
click at [707, 226] on label "I confirm that all expiration dates are correct" at bounding box center [749, 226] width 123 height 8
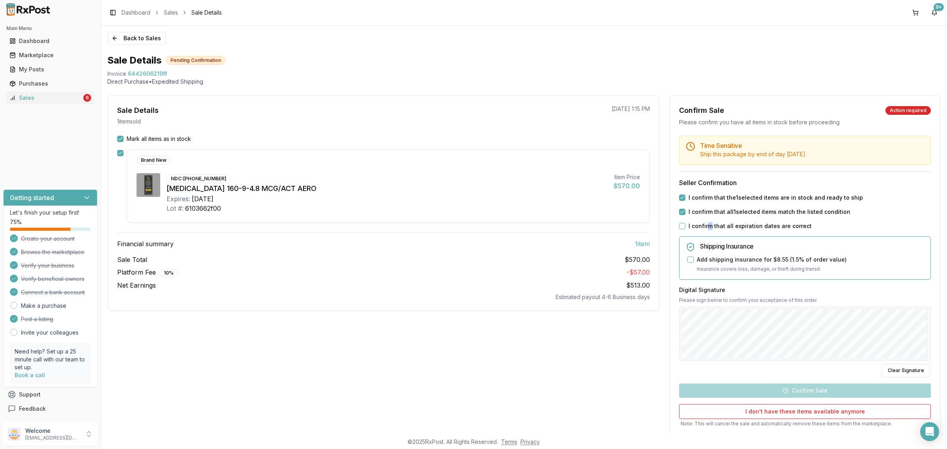
click at [679, 225] on button "I confirm that all expiration dates are correct" at bounding box center [682, 226] width 6 height 6
click at [802, 394] on button "Confirm Sale" at bounding box center [805, 390] width 252 height 14
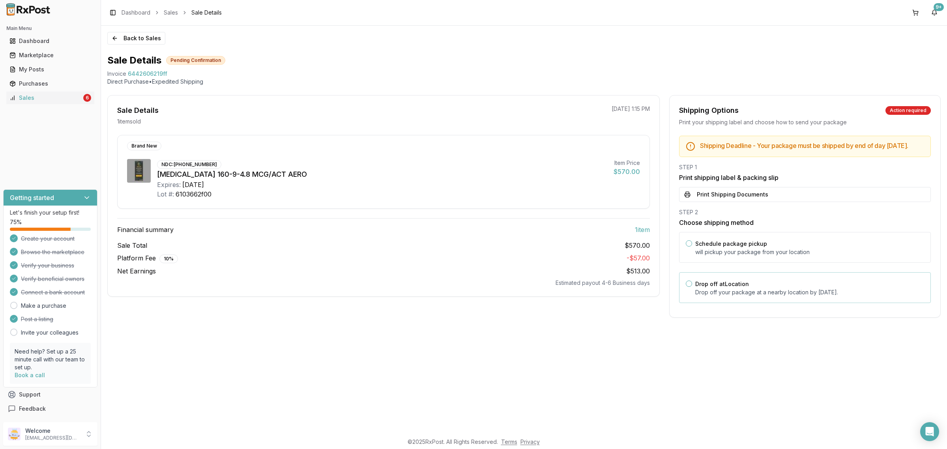
click at [761, 296] on p "Drop off your package at a nearby location by September 8, 2025 ." at bounding box center [809, 292] width 229 height 8
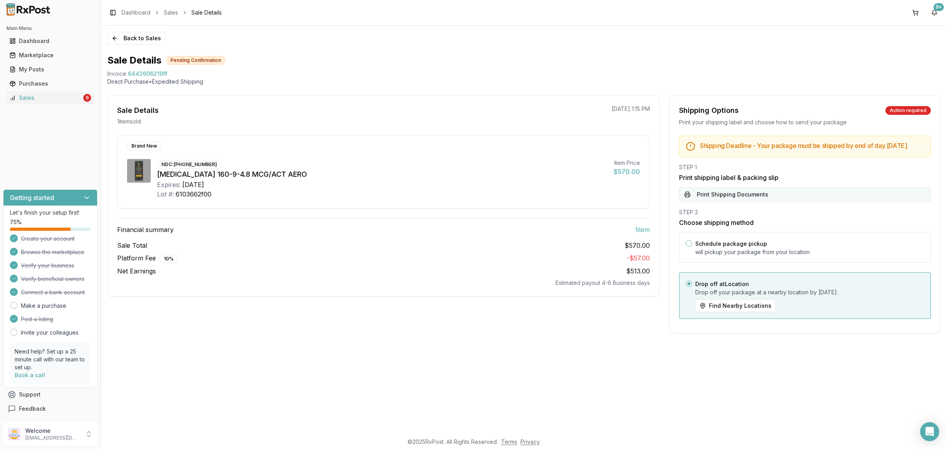
click at [775, 198] on button "Print Shipping Documents" at bounding box center [805, 194] width 252 height 15
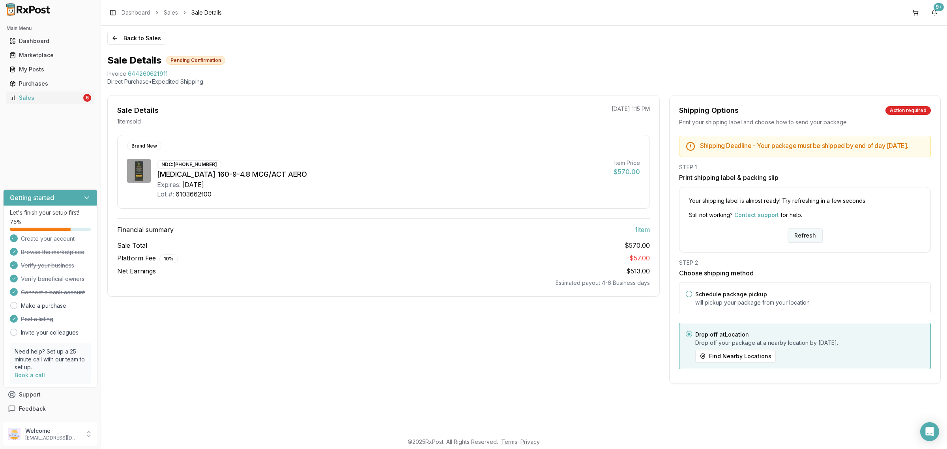
click at [800, 240] on button "Refresh" at bounding box center [804, 235] width 35 height 14
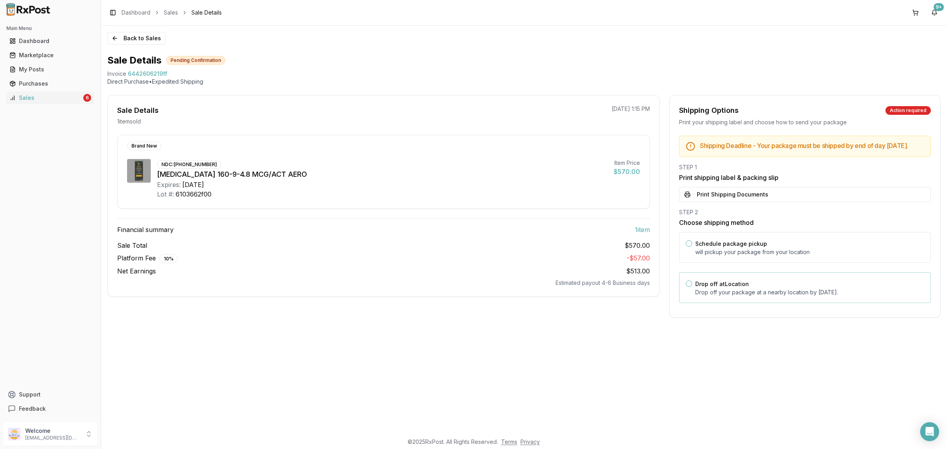
click at [748, 290] on div "Drop off at Location Drop off your package at a nearby location by [DATE] ." at bounding box center [809, 287] width 229 height 17
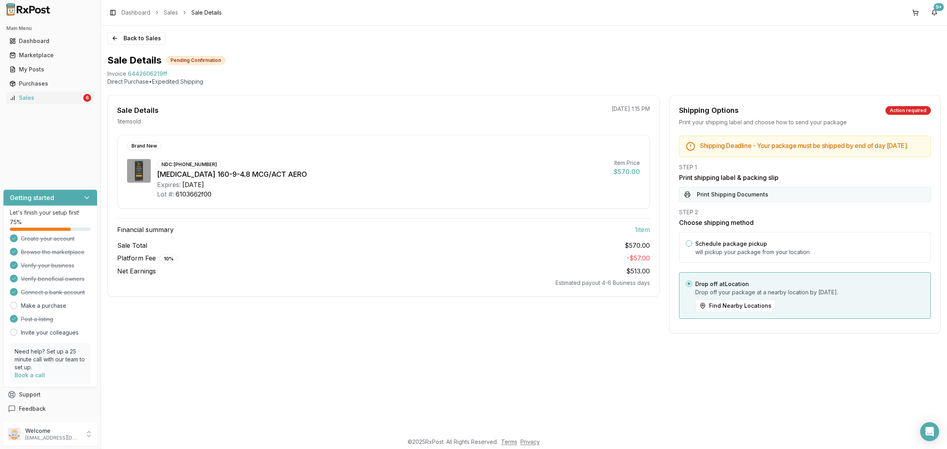
click at [754, 202] on button "Print Shipping Documents" at bounding box center [805, 194] width 252 height 15
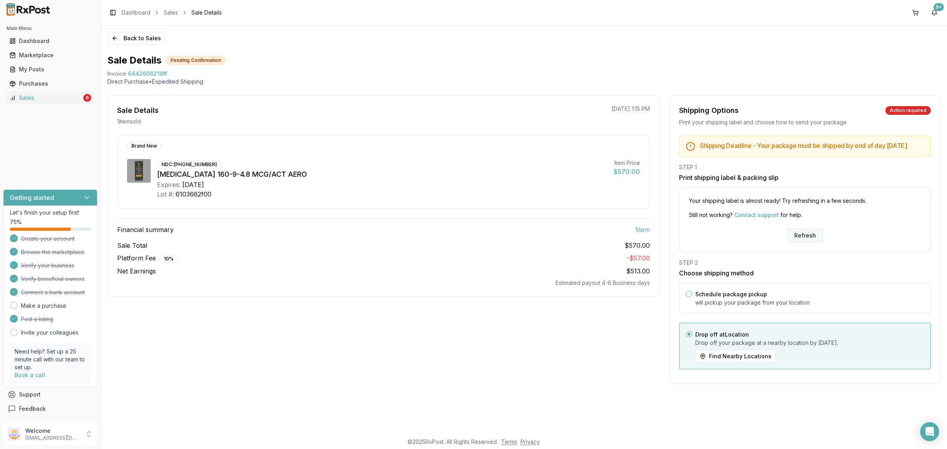
click at [802, 243] on button "Refresh" at bounding box center [804, 235] width 35 height 14
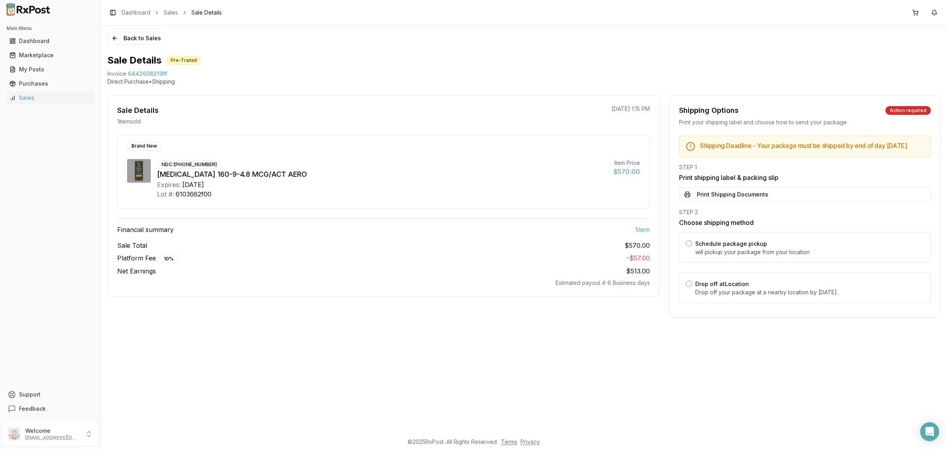
click at [804, 236] on div "STEP 2 Choose shipping method Schedule package pickup will pickup your package …" at bounding box center [805, 257] width 252 height 99
click at [765, 293] on div "Drop off at Location Drop off your package at a nearby location by [DATE] ." at bounding box center [809, 287] width 229 height 17
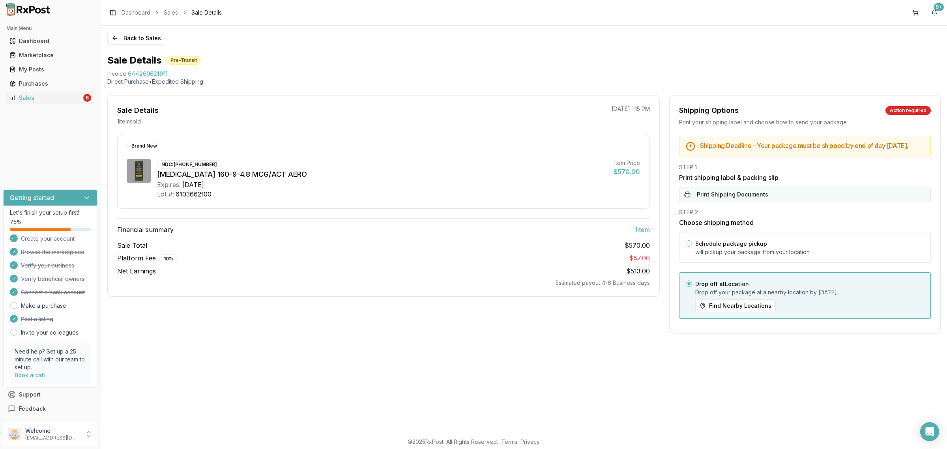
click at [763, 202] on button "Print Shipping Documents" at bounding box center [805, 194] width 252 height 15
click at [140, 38] on button "Back to Sales" at bounding box center [136, 38] width 58 height 13
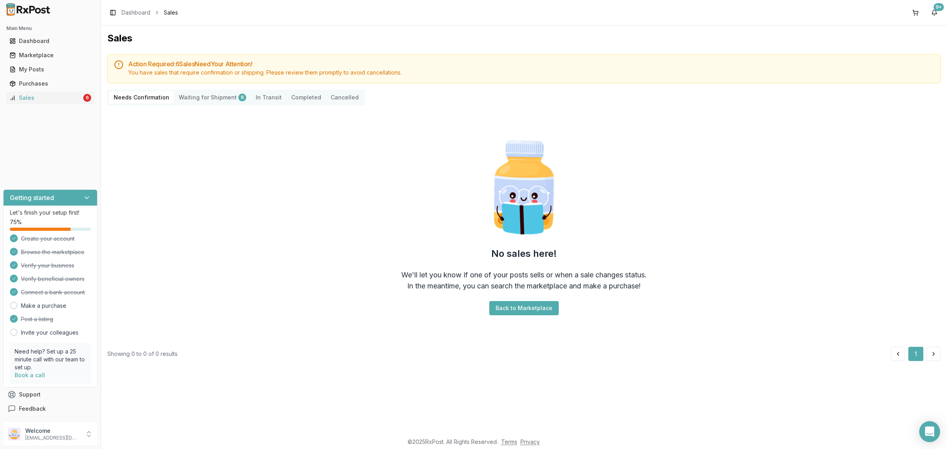
click at [928, 429] on icon "Open Intercom Messenger" at bounding box center [929, 431] width 9 height 10
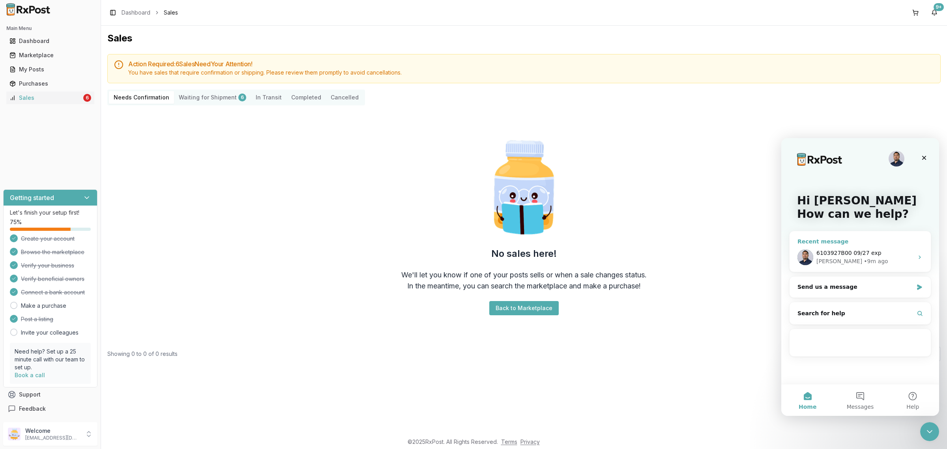
click at [885, 255] on div "6103927B00 09/27 exp" at bounding box center [864, 253] width 97 height 8
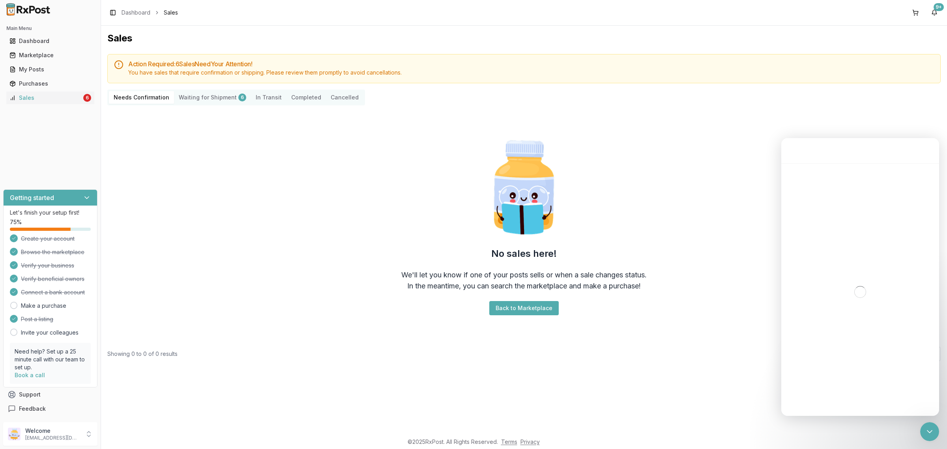
click at [697, 243] on div "No sales here! We'll let you know if one of your posts sells or when a sale cha…" at bounding box center [523, 226] width 833 height 229
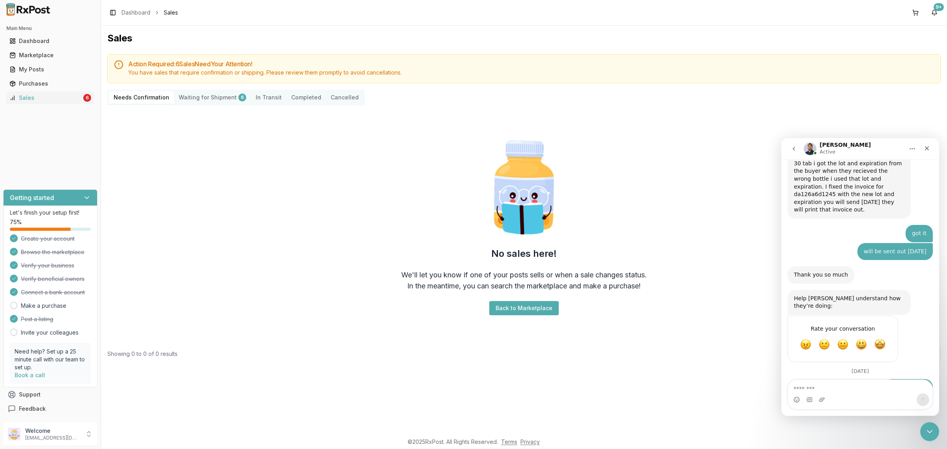
click at [196, 94] on Shipment "Waiting for Shipment 6" at bounding box center [212, 97] width 77 height 13
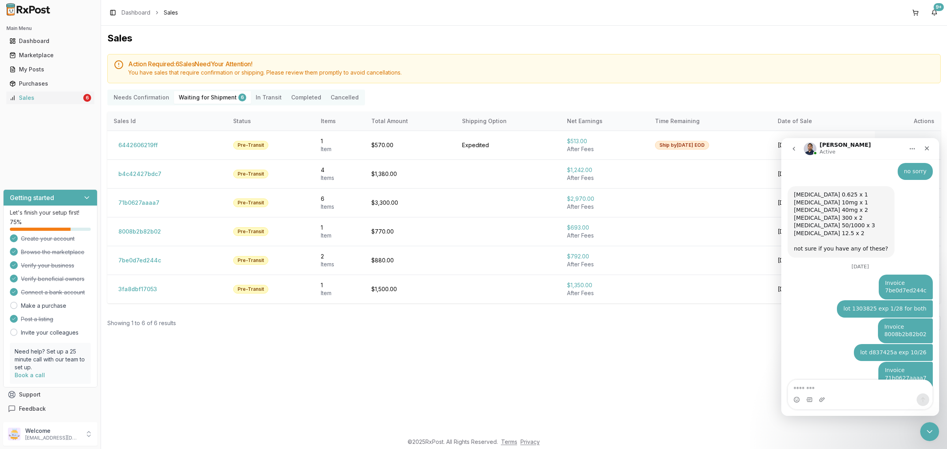
click at [204, 97] on Shipment "Waiting for Shipment 6" at bounding box center [212, 97] width 77 height 13
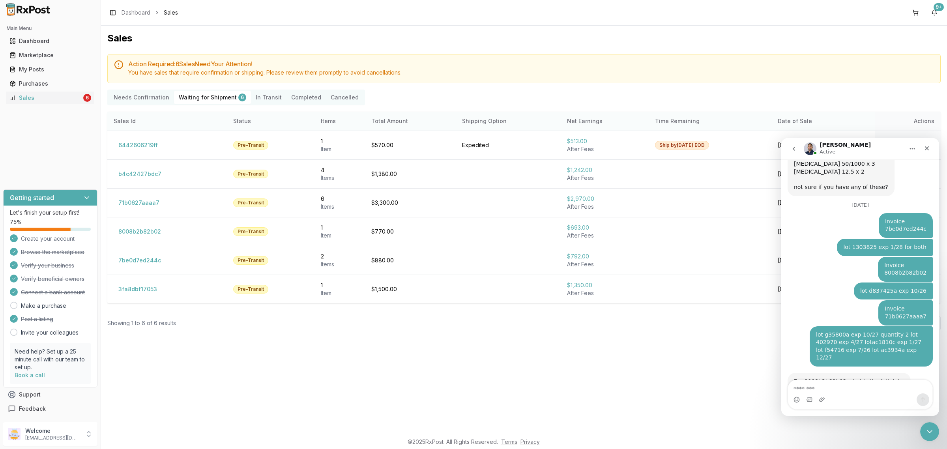
scroll to position [3782, 0]
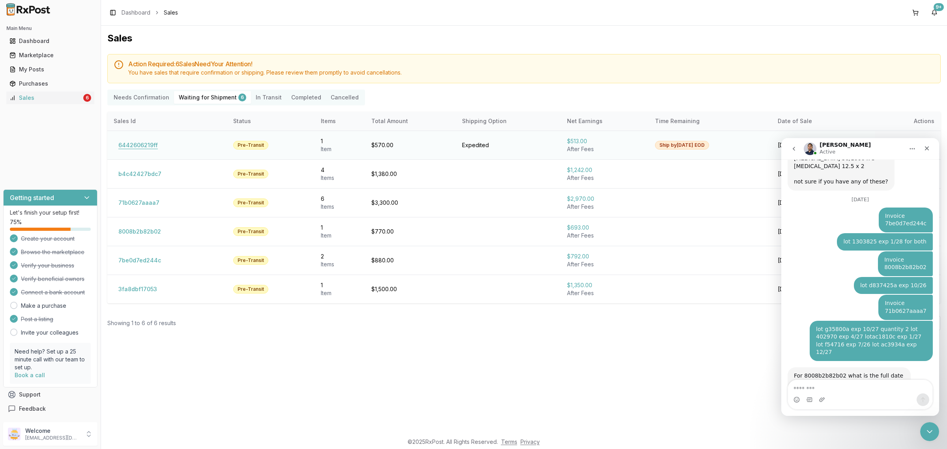
click at [137, 144] on button "6442606219ff" at bounding box center [138, 145] width 49 height 13
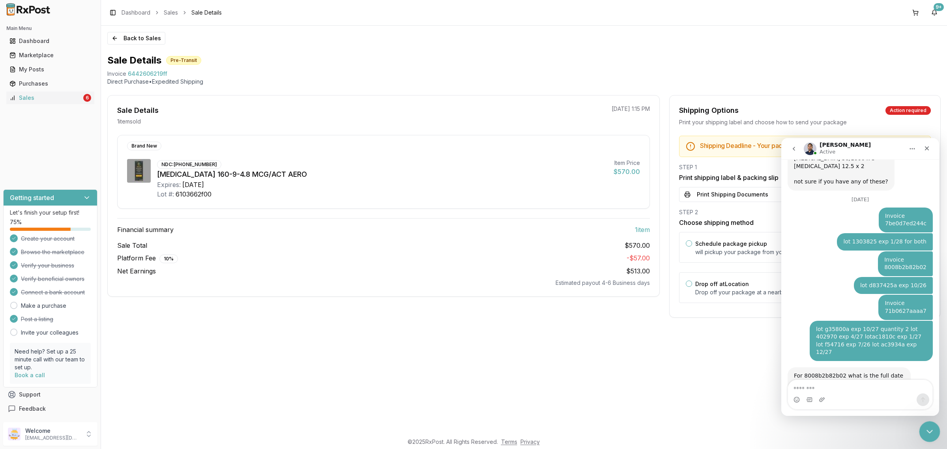
drag, startPoint x: 1691, startPoint y: 833, endPoint x: 924, endPoint y: 434, distance: 864.0
click at [924, 434] on icon "Close Intercom Messenger" at bounding box center [928, 430] width 9 height 9
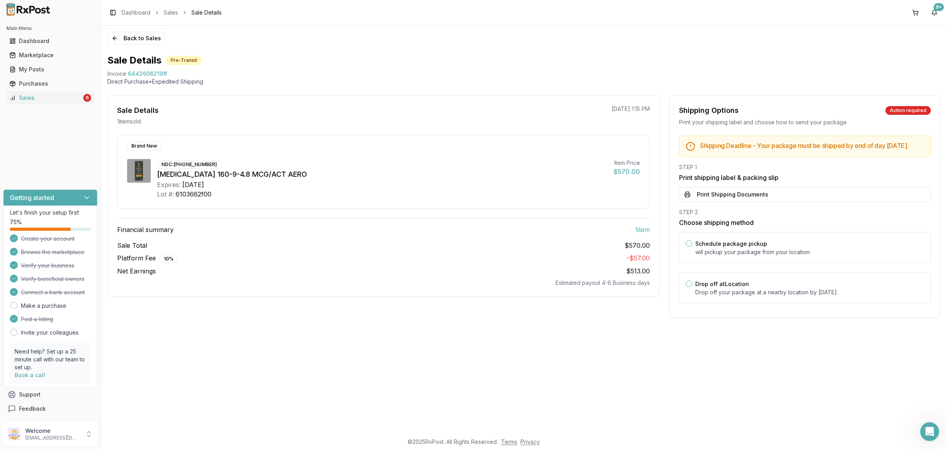
click at [512, 379] on div "Back to Sales Sale Details Pre-Transit Invoice 6442606219ff Direct Purchase • E…" at bounding box center [524, 230] width 846 height 408
click at [50, 440] on p "nycdiscountpharma2@gmail.com" at bounding box center [52, 438] width 55 height 6
click at [140, 431] on button "Sign Out" at bounding box center [143, 435] width 81 height 13
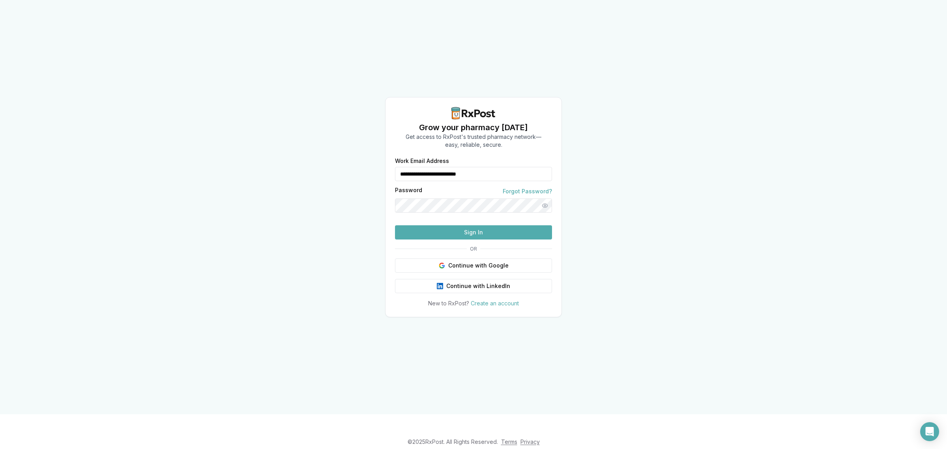
drag, startPoint x: 505, startPoint y: 165, endPoint x: 365, endPoint y: 181, distance: 141.1
click at [365, 181] on div "**********" at bounding box center [473, 207] width 947 height 414
type input "**********"
click at [454, 239] on button "Sign In" at bounding box center [473, 232] width 157 height 14
click at [452, 239] on button "Sign In" at bounding box center [473, 232] width 157 height 14
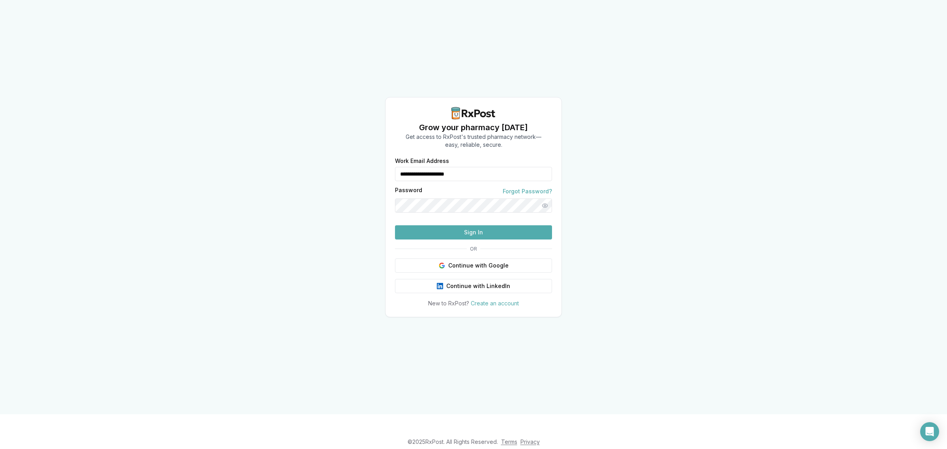
click at [442, 239] on button "Sign In" at bounding box center [473, 232] width 157 height 14
click at [460, 239] on button "Sign In" at bounding box center [473, 232] width 157 height 14
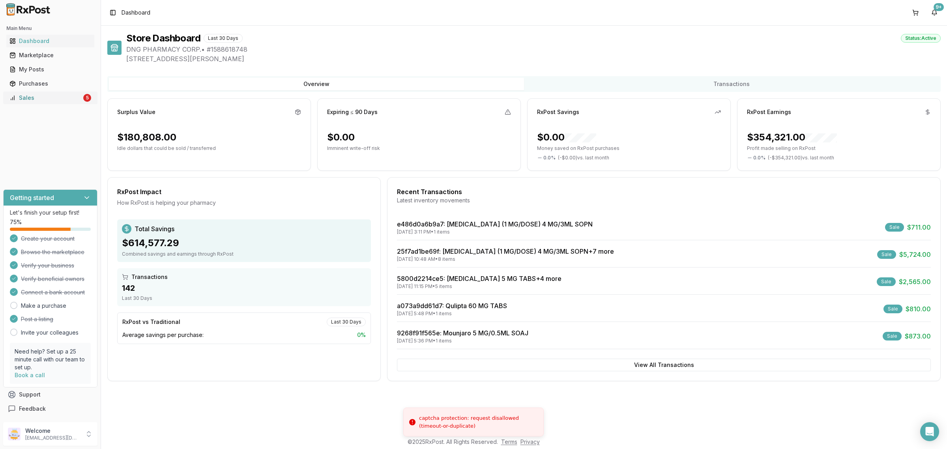
click at [67, 101] on div "Sales" at bounding box center [45, 98] width 72 height 8
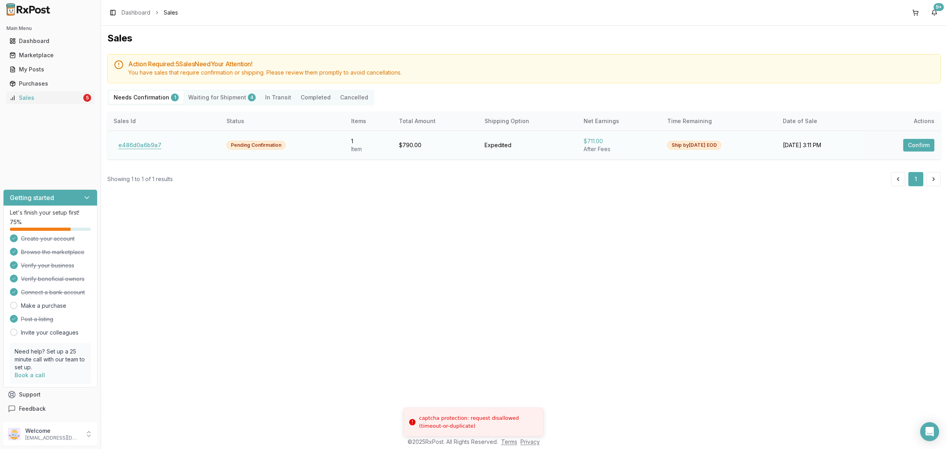
click at [153, 149] on button "e486d0a6b9a7" at bounding box center [140, 145] width 52 height 13
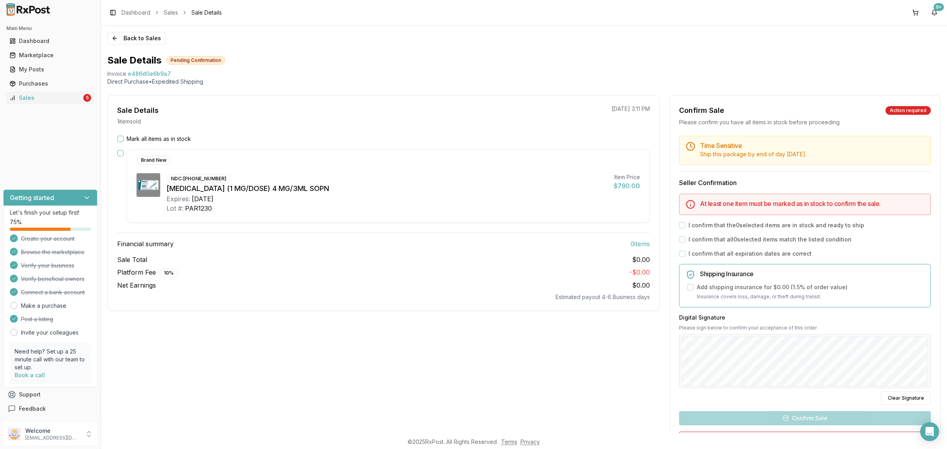
click at [176, 135] on label "Mark all items as in stock" at bounding box center [159, 139] width 64 height 8
click at [123, 136] on button "Mark all items as in stock" at bounding box center [120, 139] width 6 height 6
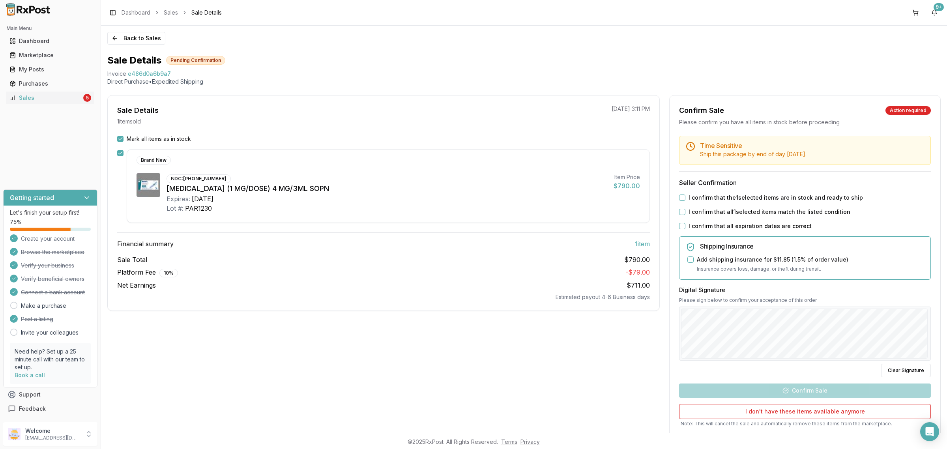
click at [685, 198] on div "I confirm that the 1 selected items are in stock and ready to ship" at bounding box center [805, 198] width 252 height 8
click at [699, 198] on label "I confirm that the 1 selected items are in stock and ready to ship" at bounding box center [775, 198] width 174 height 8
click at [685, 198] on button "I confirm that the 1 selected items are in stock and ready to ship" at bounding box center [682, 198] width 6 height 6
click at [699, 213] on label "I confirm that all 1 selected items match the listed condition" at bounding box center [769, 212] width 162 height 8
click at [685, 213] on button "I confirm that all 1 selected items match the listed condition" at bounding box center [682, 212] width 6 height 6
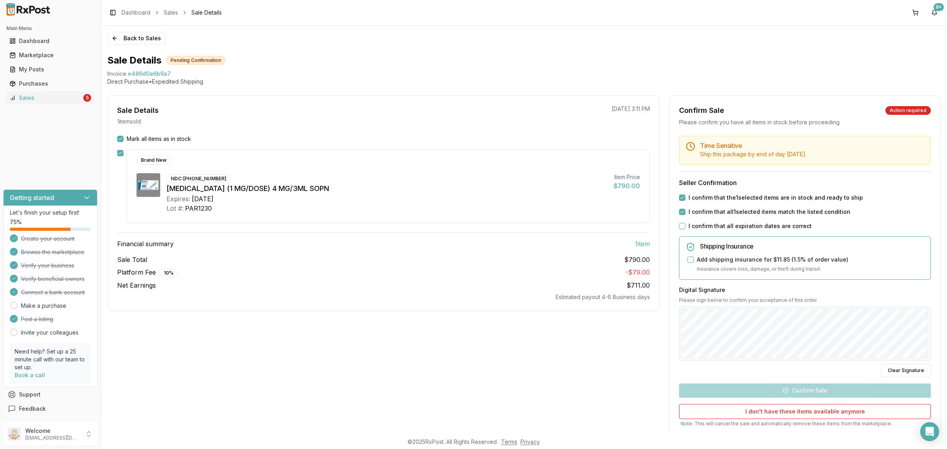
click at [699, 227] on label "I confirm that all expiration dates are correct" at bounding box center [749, 226] width 123 height 8
click at [685, 227] on button "I confirm that all expiration dates are correct" at bounding box center [682, 226] width 6 height 6
click at [804, 390] on button "Confirm Sale" at bounding box center [805, 390] width 252 height 14
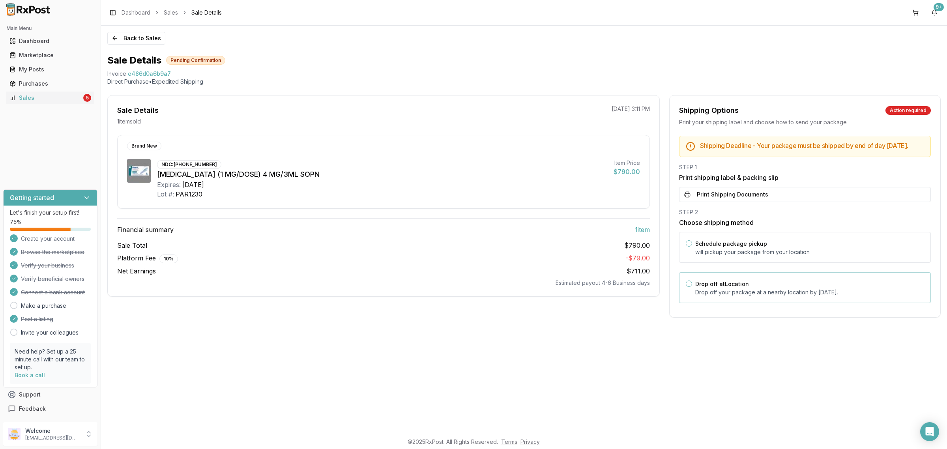
click at [753, 294] on div "Drop off at Location Drop off your package at a nearby location by September 8,…" at bounding box center [809, 287] width 229 height 17
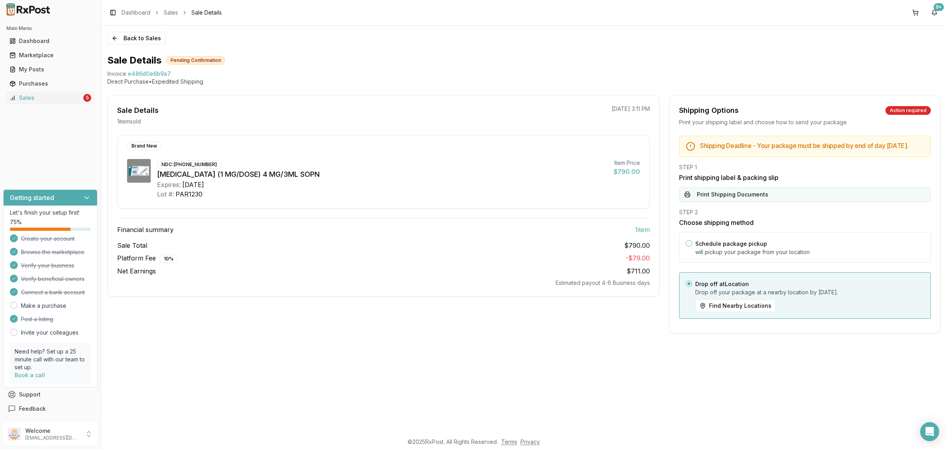
click at [758, 193] on button "Print Shipping Documents" at bounding box center [805, 194] width 252 height 15
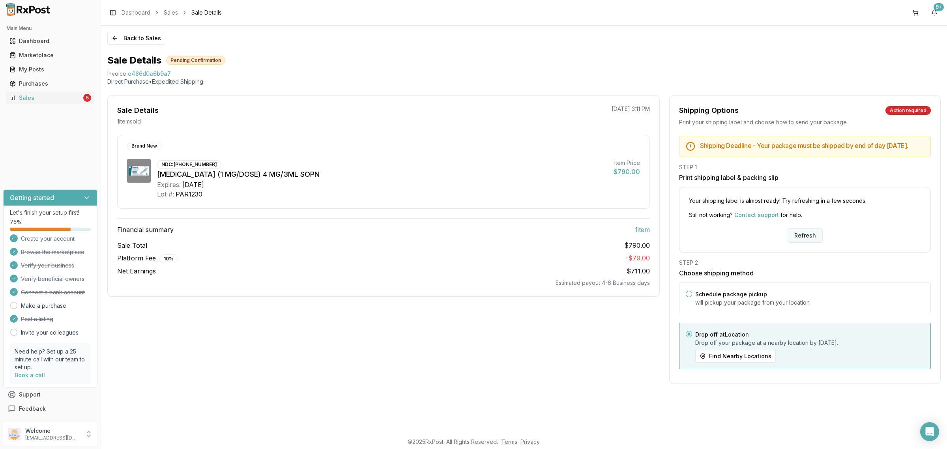
click at [809, 243] on button "Refresh" at bounding box center [804, 235] width 35 height 14
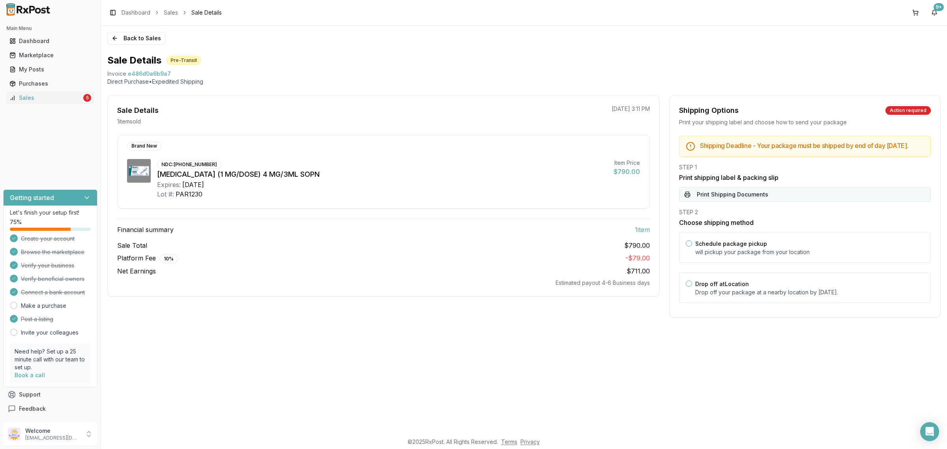
click at [748, 195] on button "Print Shipping Documents" at bounding box center [805, 194] width 252 height 15
click at [751, 291] on div "Drop off at Location Drop off your package at a nearby location by [DATE] ." at bounding box center [809, 287] width 229 height 17
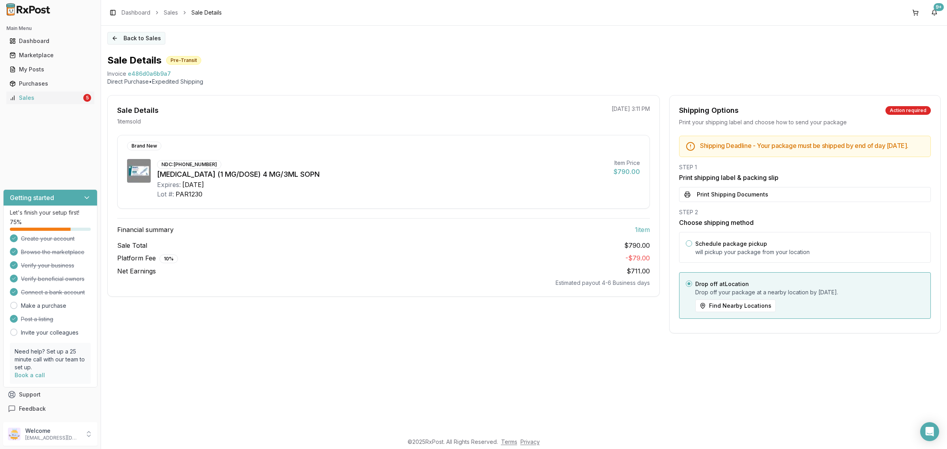
click at [130, 37] on button "Back to Sales" at bounding box center [136, 38] width 58 height 13
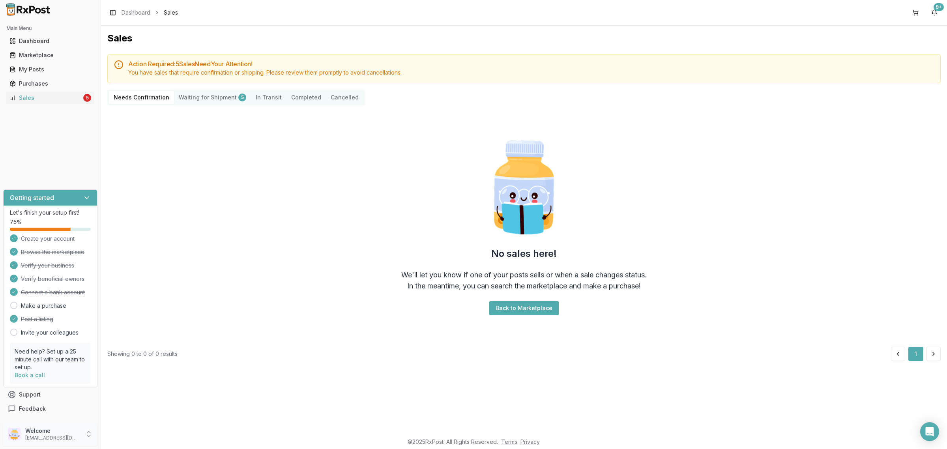
click at [28, 438] on p "[EMAIL_ADDRESS][DOMAIN_NAME]" at bounding box center [52, 438] width 55 height 6
click at [111, 438] on icon "submit" at bounding box center [109, 436] width 6 height 6
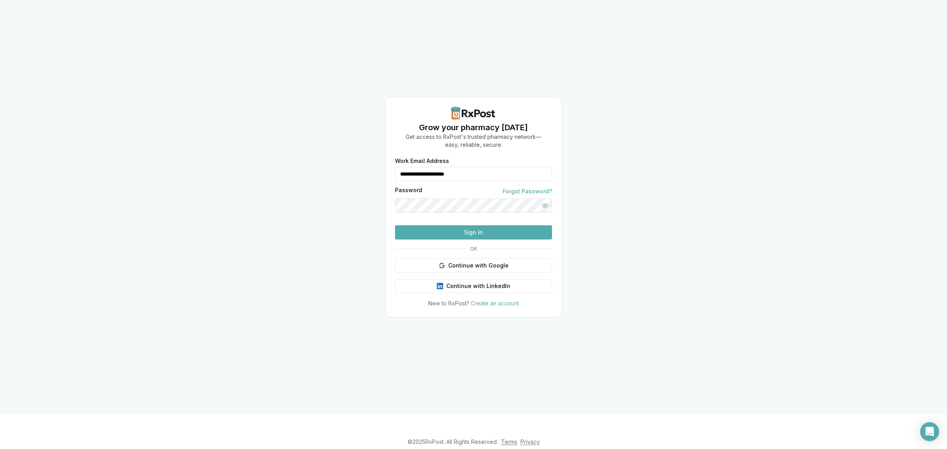
drag, startPoint x: 496, startPoint y: 160, endPoint x: 382, endPoint y: 169, distance: 114.7
click at [382, 169] on div "**********" at bounding box center [473, 207] width 947 height 414
type input "**********"
click at [470, 239] on button "Sign In" at bounding box center [473, 232] width 157 height 14
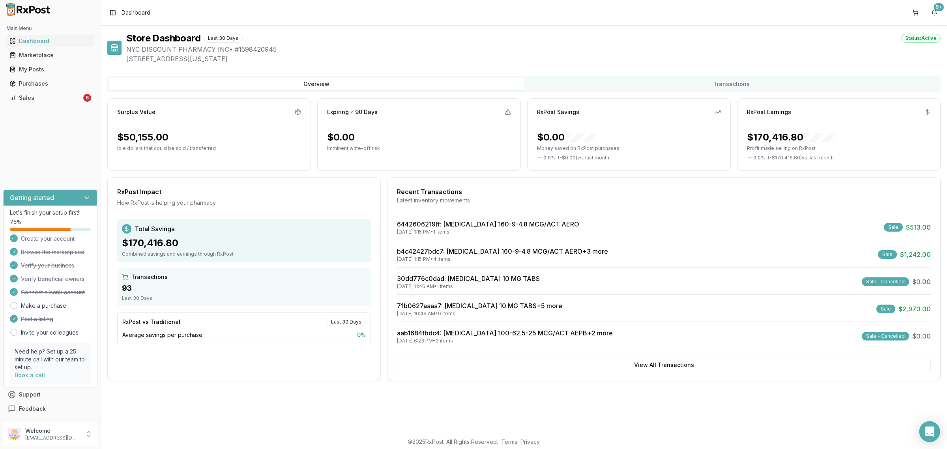
click at [927, 427] on icon "Open Intercom Messenger" at bounding box center [929, 431] width 10 height 10
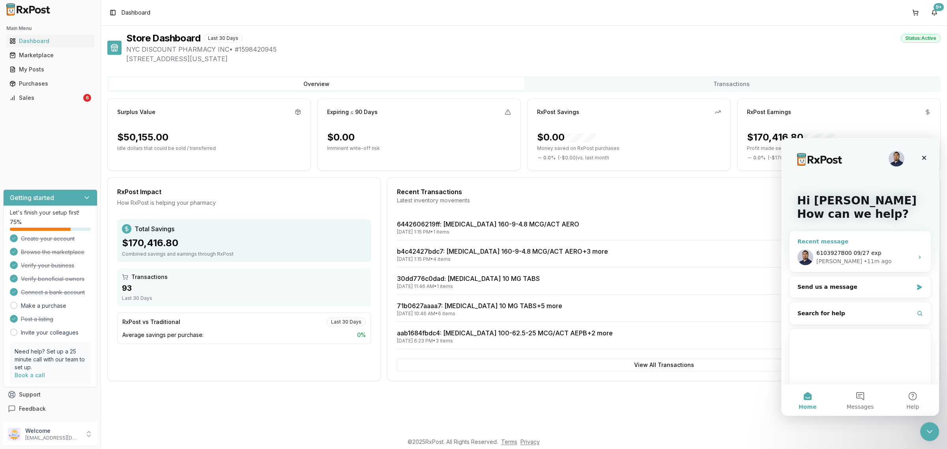
click at [882, 254] on div "6103927B00 09/27 exp" at bounding box center [864, 253] width 97 height 8
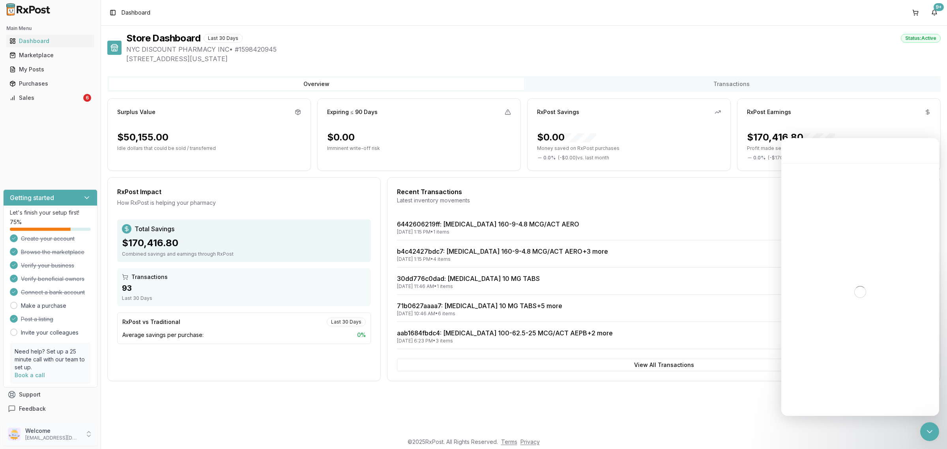
click at [57, 432] on p "Welcome" at bounding box center [52, 431] width 55 height 8
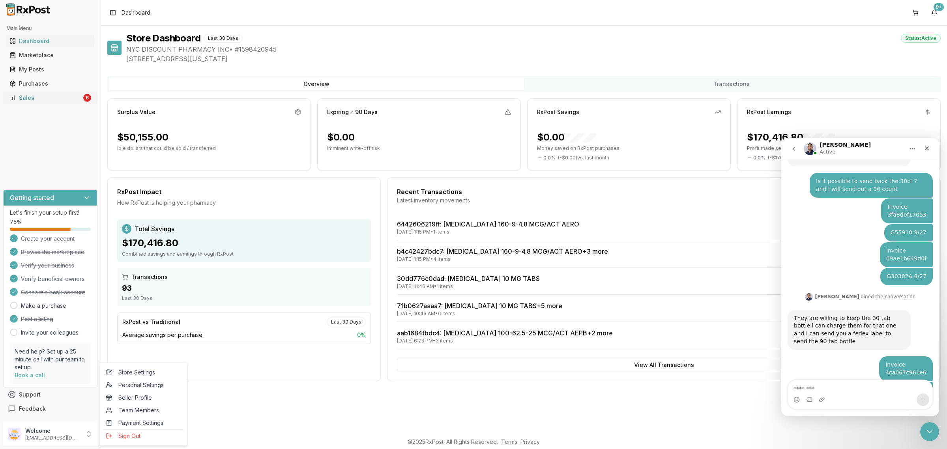
click at [73, 93] on link "Sales 6" at bounding box center [50, 98] width 88 height 14
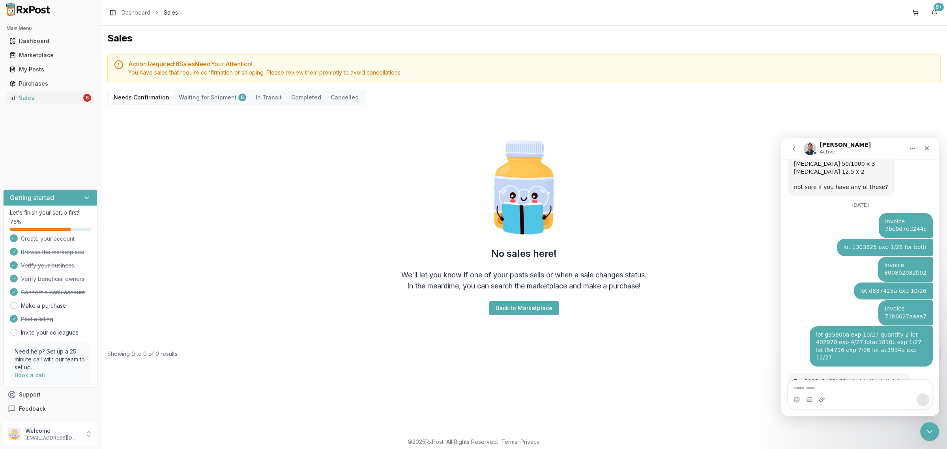
click at [222, 103] on Shipment "Waiting for Shipment 6" at bounding box center [212, 97] width 77 height 13
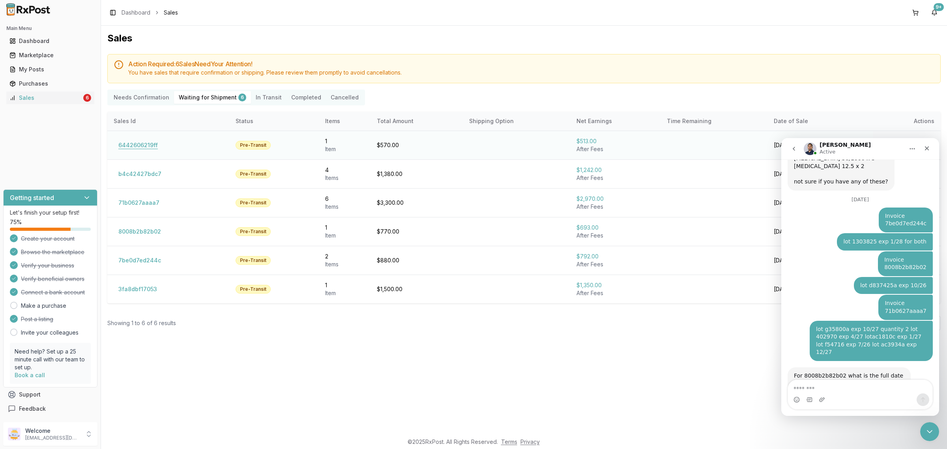
click at [141, 147] on button "6442606219ff" at bounding box center [138, 145] width 49 height 13
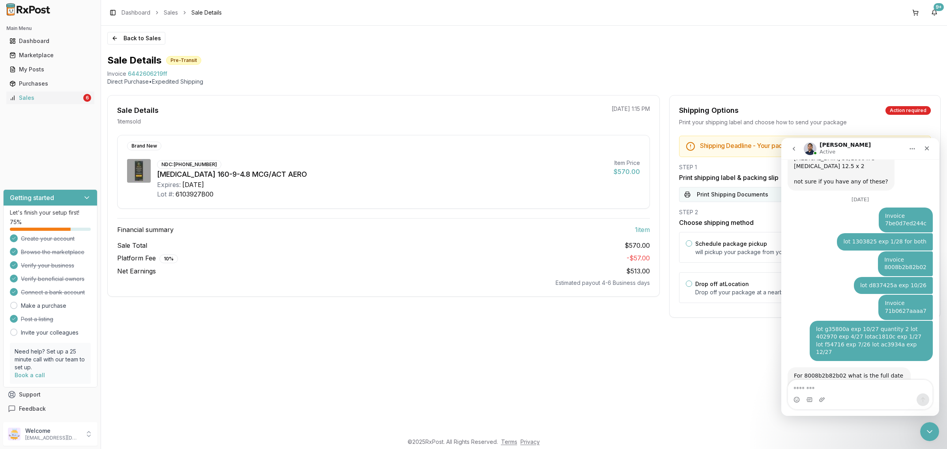
click at [729, 202] on button "Print Shipping Documents" at bounding box center [805, 194] width 252 height 15
click at [727, 296] on p "Drop off your package at a nearby location by September 8, 2025 ." at bounding box center [809, 292] width 229 height 8
click at [131, 41] on button "Back to Sales" at bounding box center [136, 38] width 58 height 13
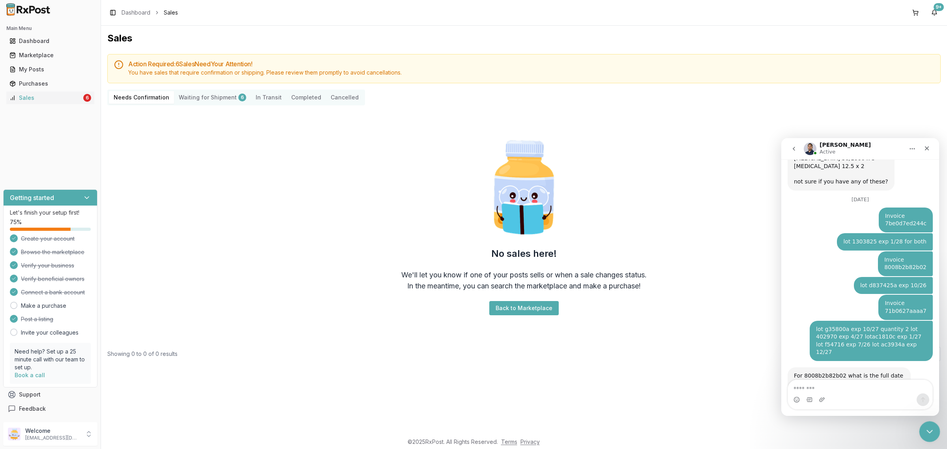
click at [929, 429] on icon "Close Intercom Messenger" at bounding box center [928, 430] width 9 height 9
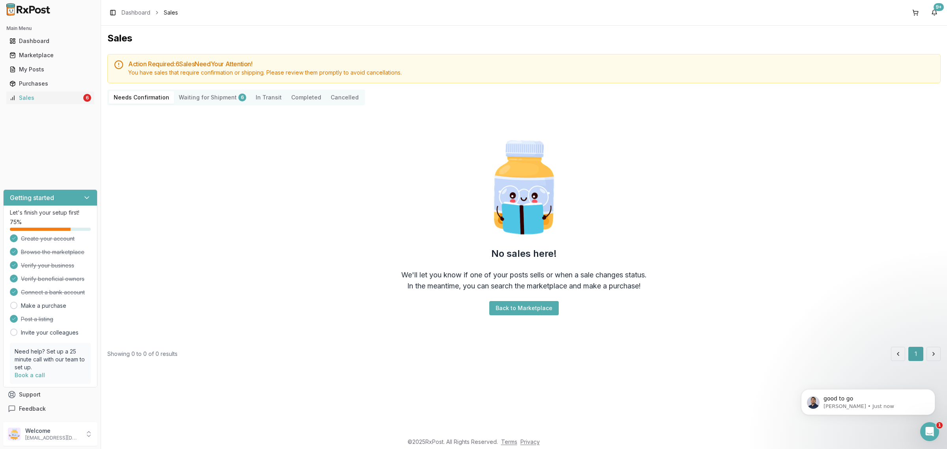
scroll to position [3805, 0]
click at [71, 436] on p "nycdiscountpharma2@gmail.com" at bounding box center [52, 438] width 55 height 6
click at [123, 438] on span "Sign Out" at bounding box center [143, 436] width 75 height 8
